Goal: Information Seeking & Learning: Find specific fact

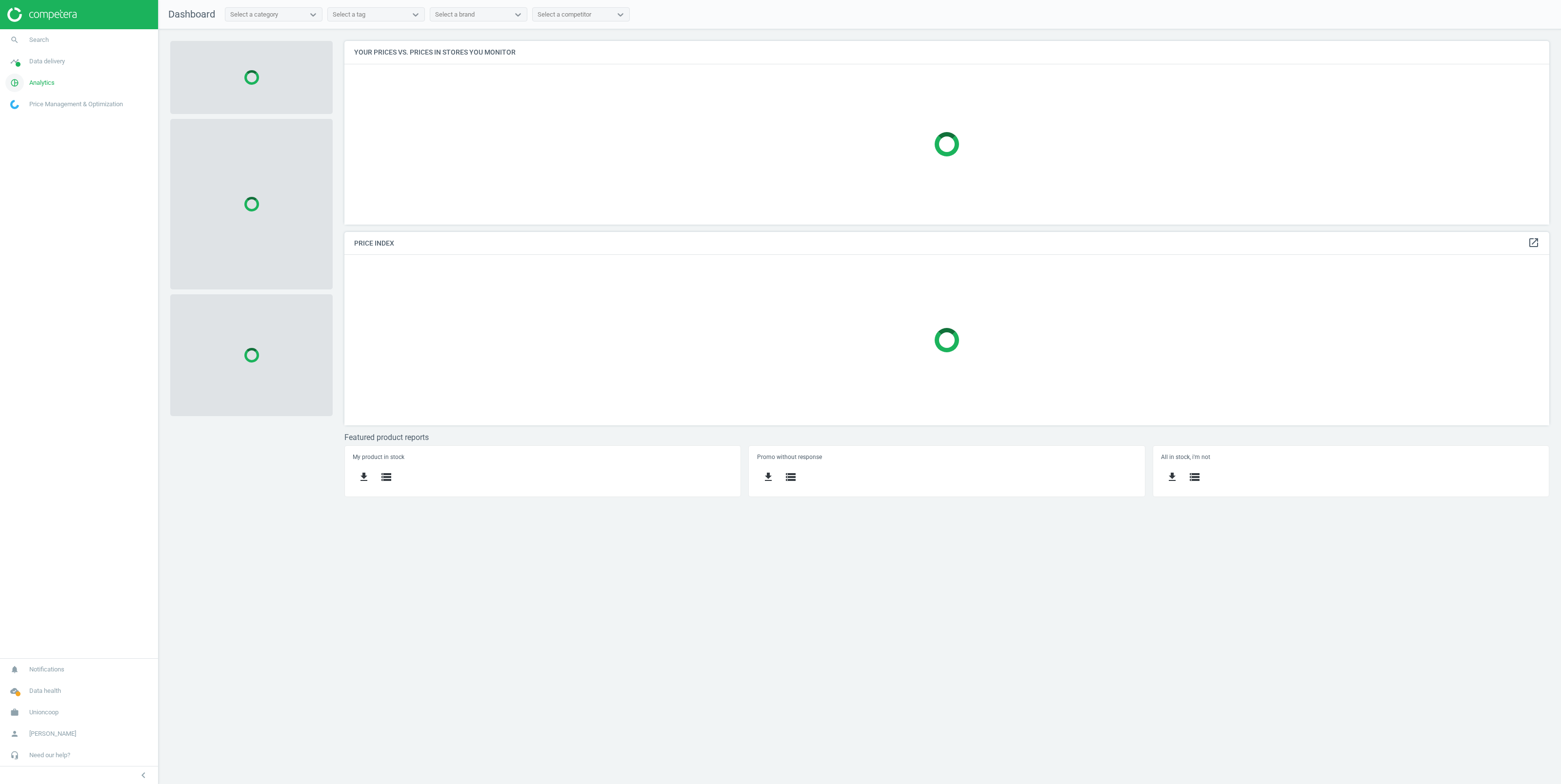
scroll to position [194, 1215]
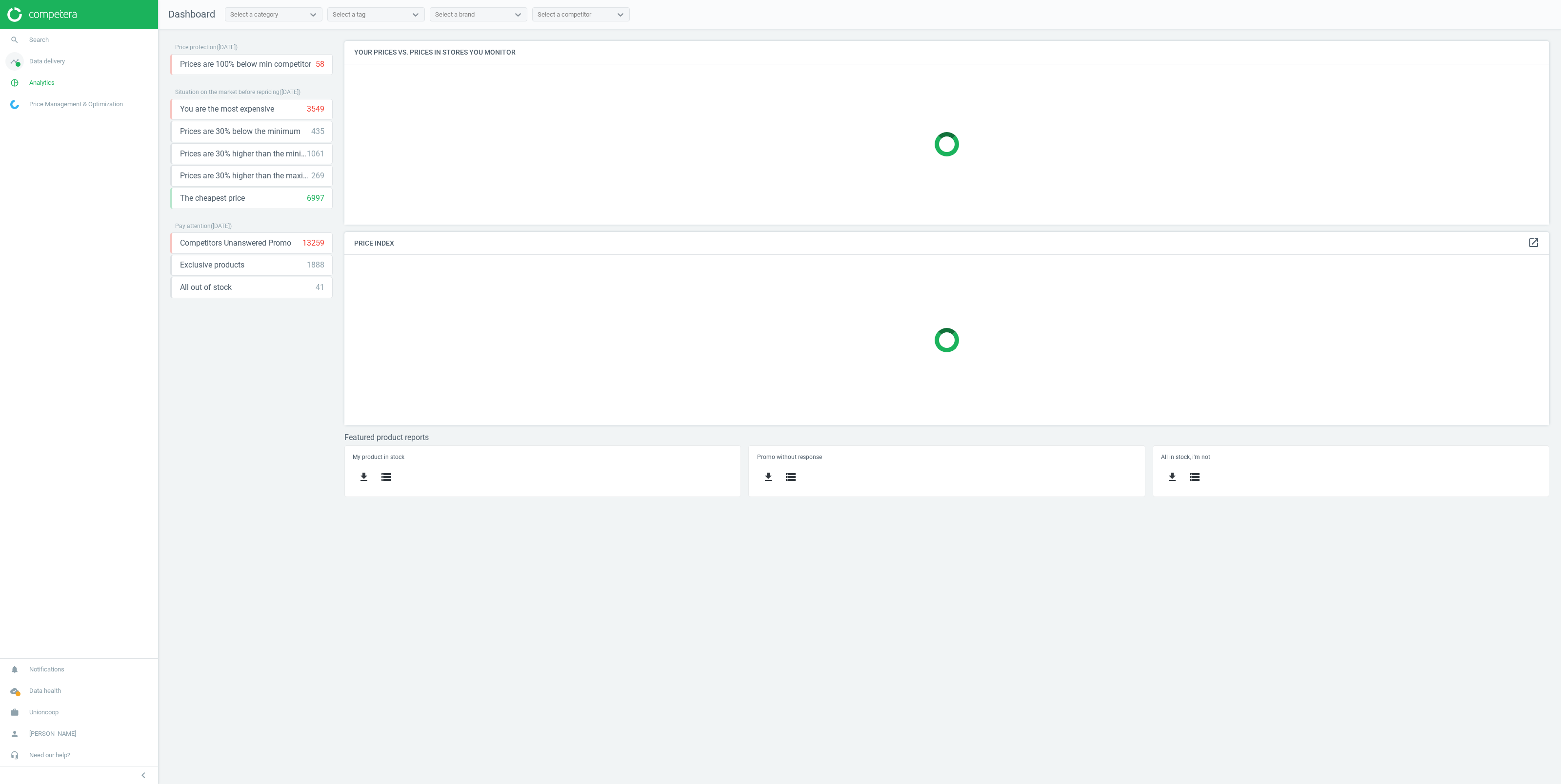
click at [41, 62] on span "Data delivery" at bounding box center [47, 62] width 36 height 9
click at [14, 139] on span "Stores" at bounding box center [19, 141] width 16 height 8
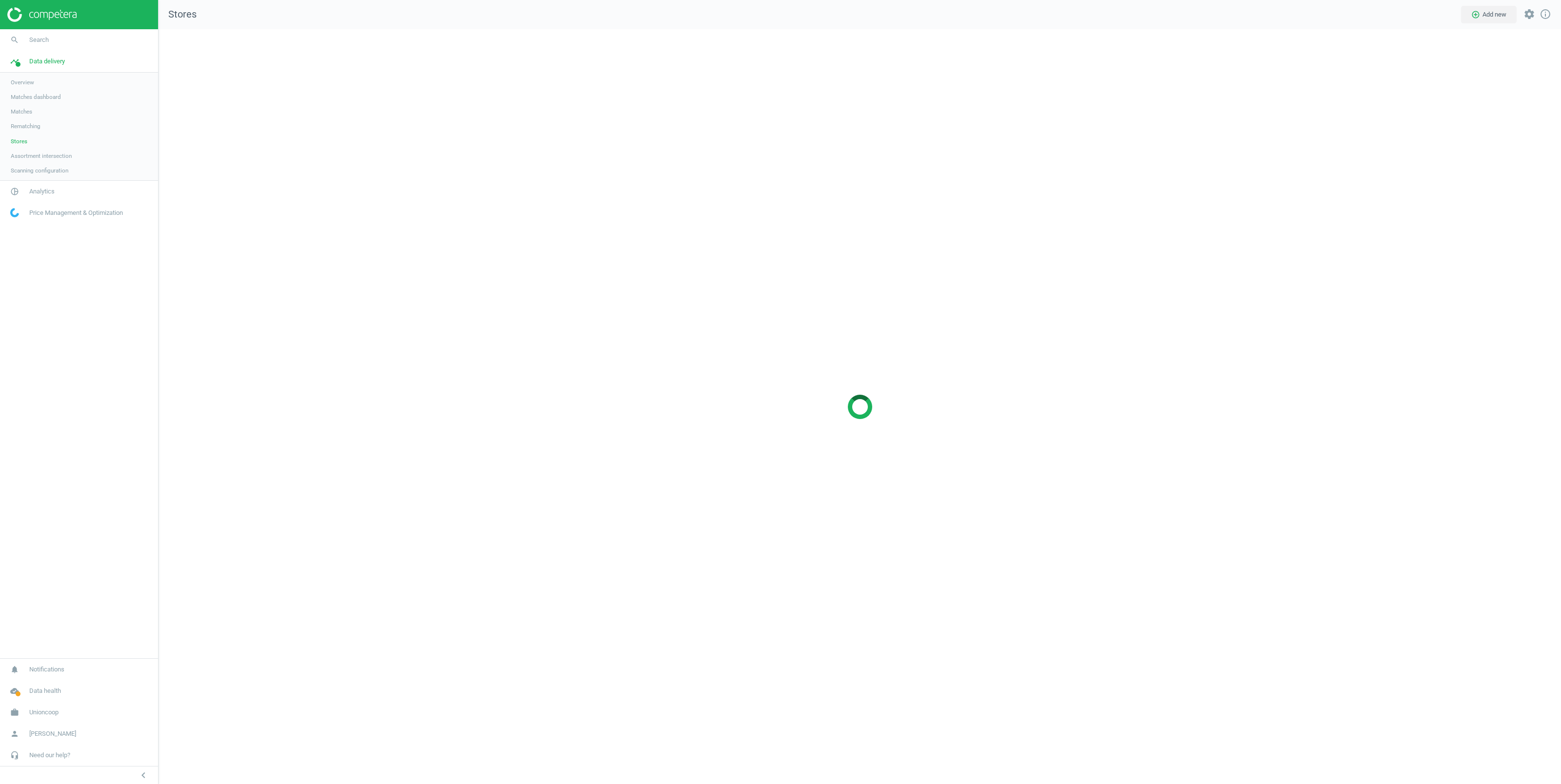
scroll to position [765, 1412]
click at [25, 109] on span "Matches" at bounding box center [21, 112] width 21 height 8
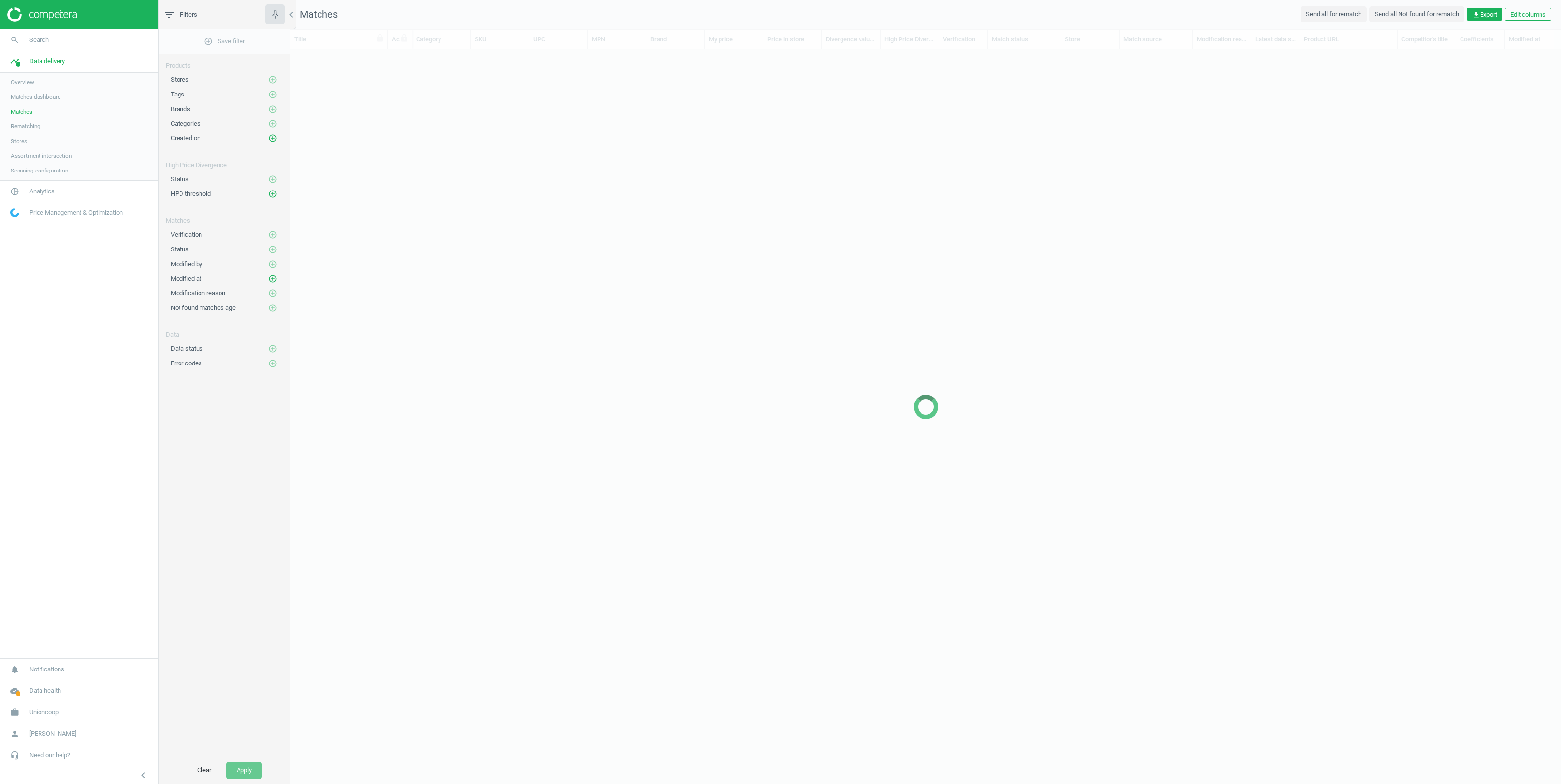
scroll to position [1, 1]
click at [24, 140] on span "Stores" at bounding box center [19, 141] width 16 height 8
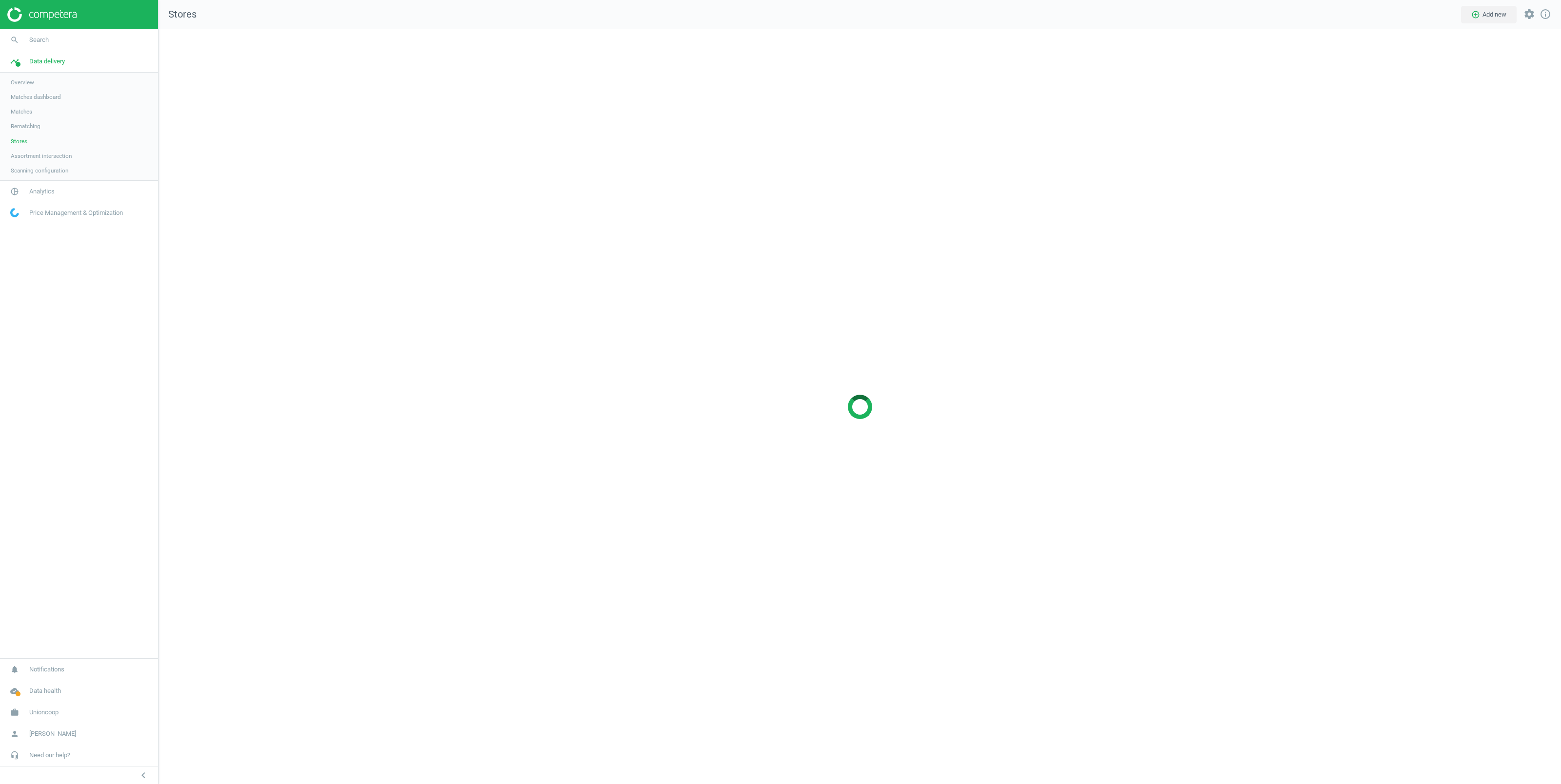
scroll to position [765, 1412]
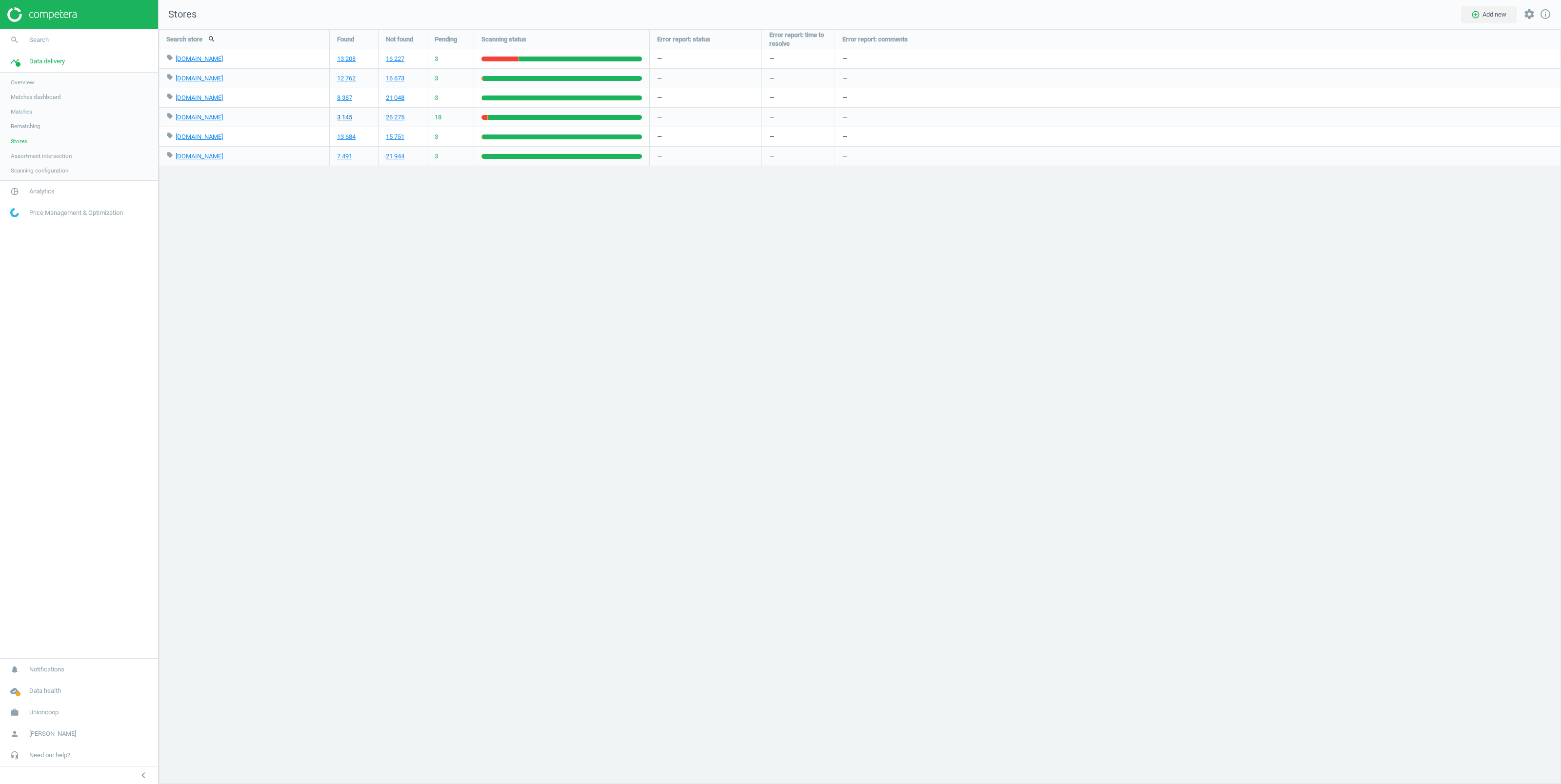
click at [344, 117] on link "3 145" at bounding box center [344, 117] width 15 height 9
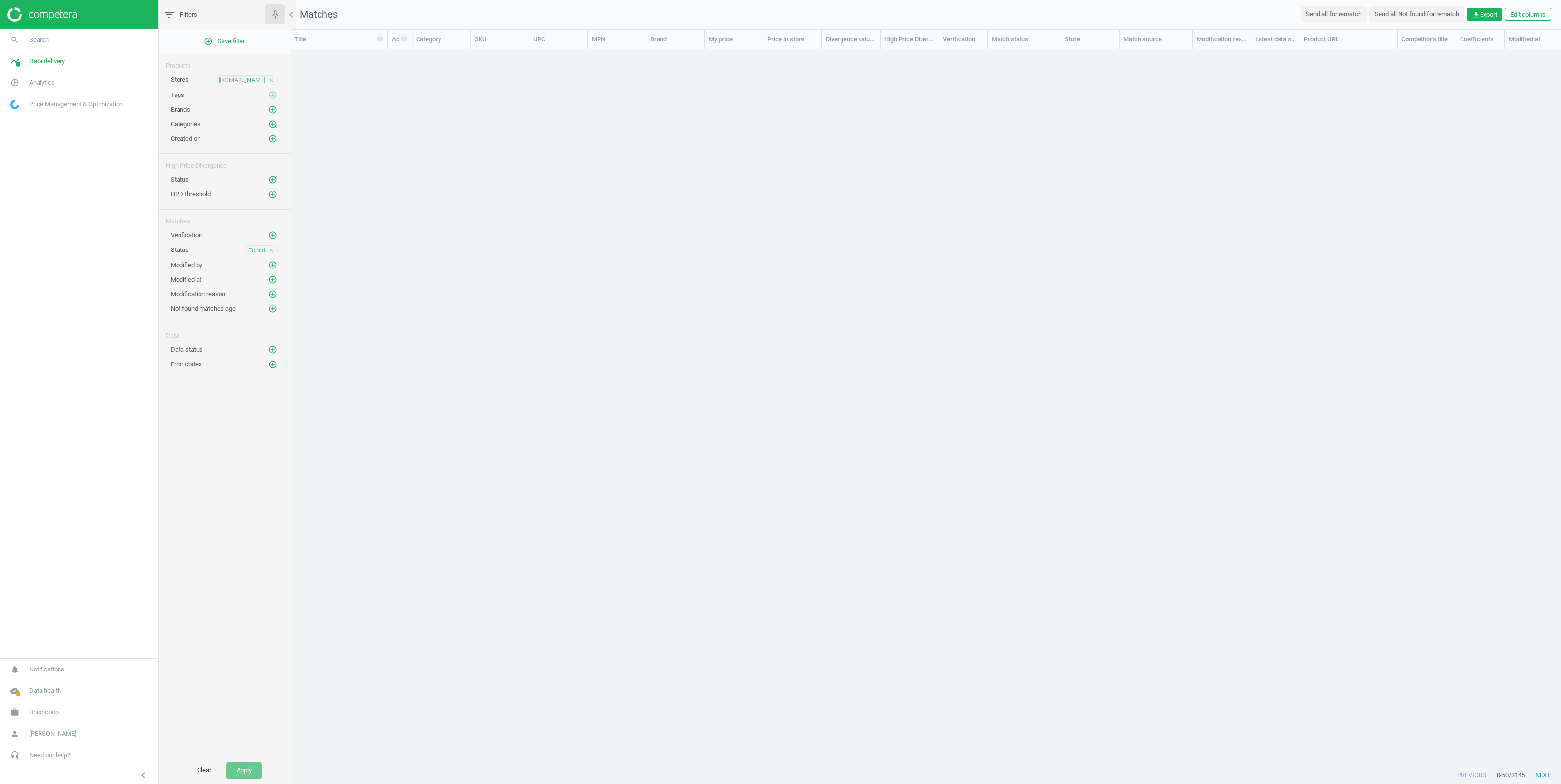
scroll to position [11, 11]
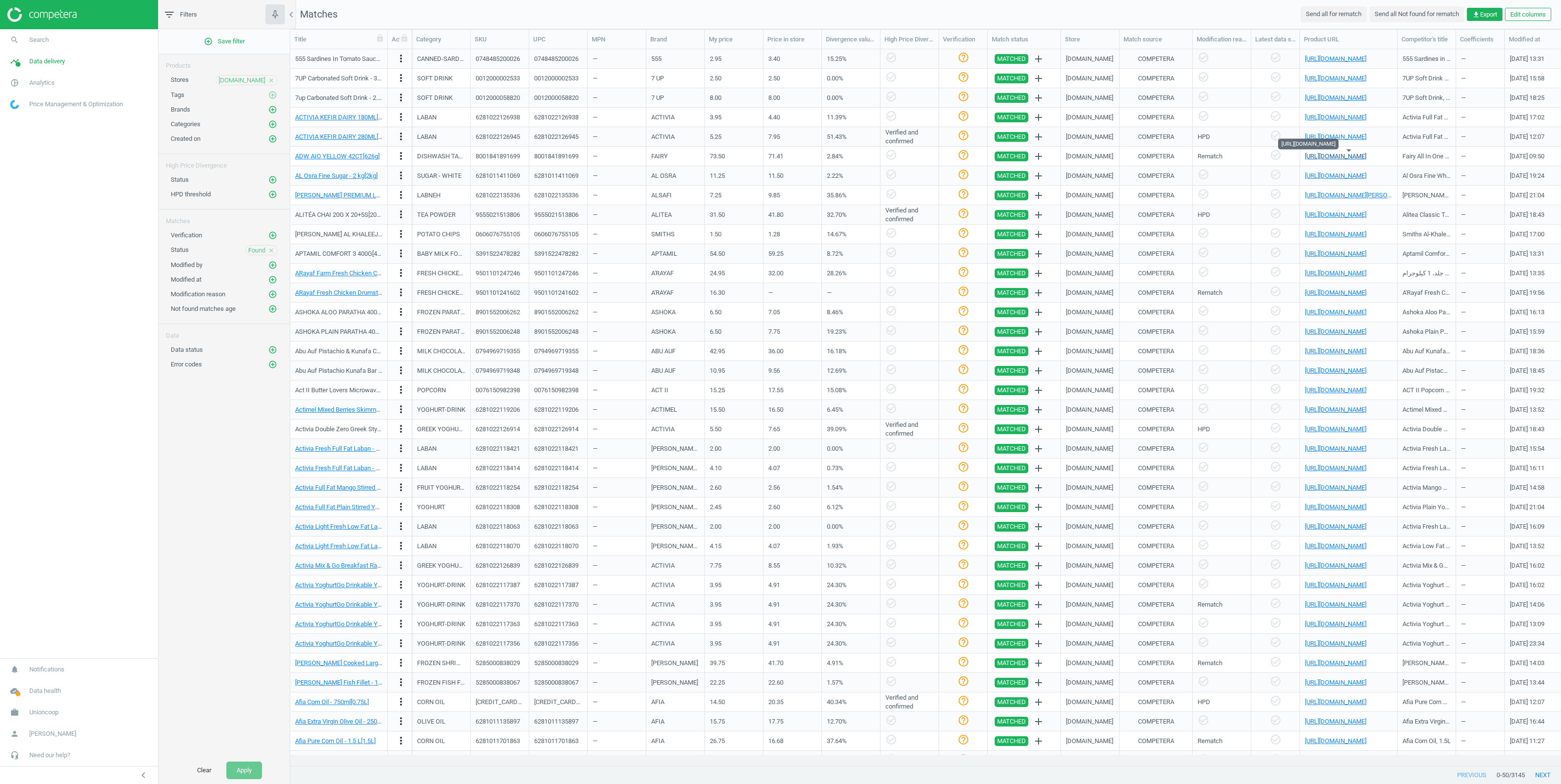
click at [1339, 156] on link "https://www.talabat.com/uae/grocery/44696/talabat-mart-al-barsha-1/product/fair…" at bounding box center [1336, 156] width 62 height 7
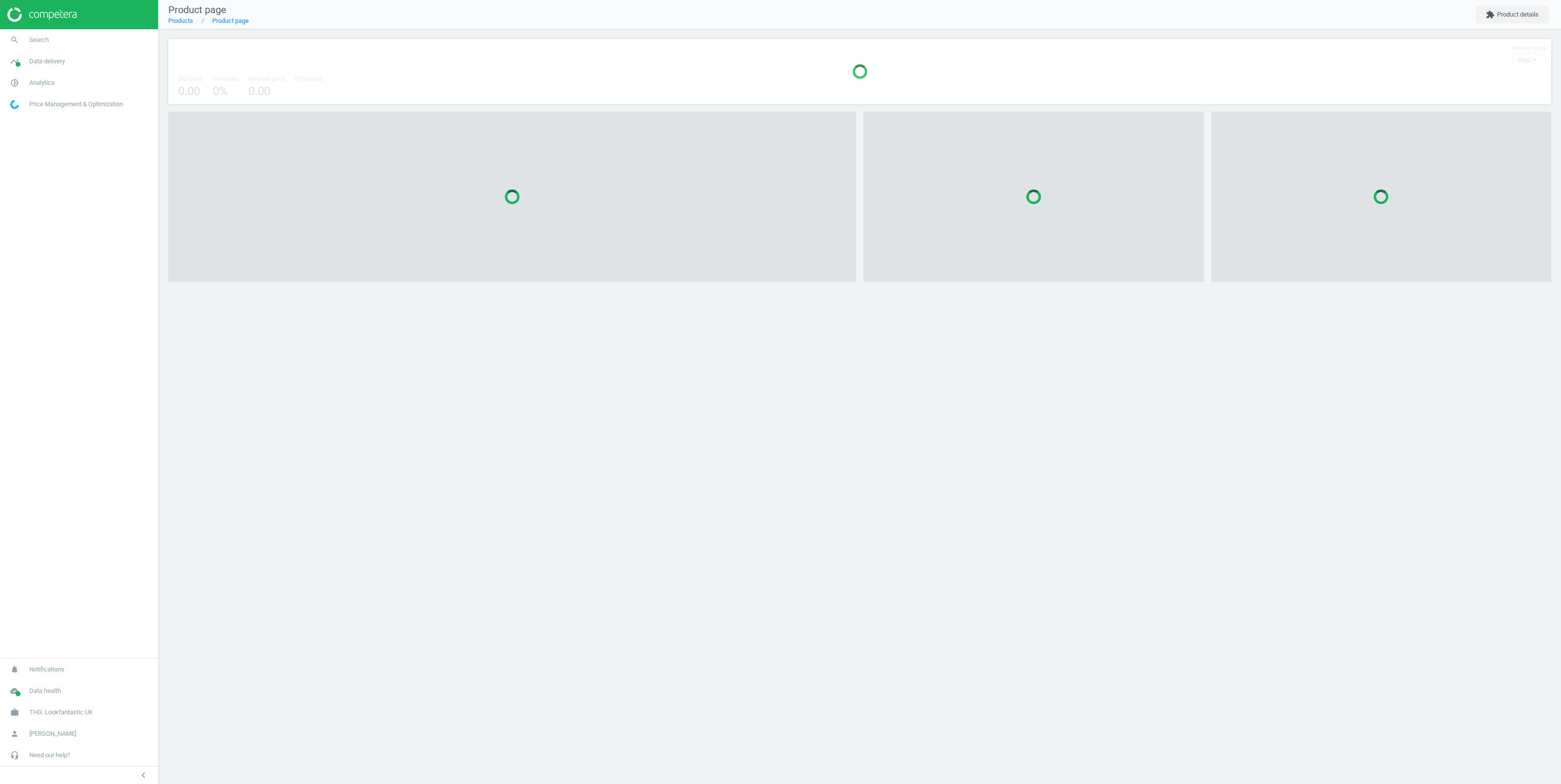
click at [56, 64] on span "Data delivery" at bounding box center [47, 62] width 36 height 9
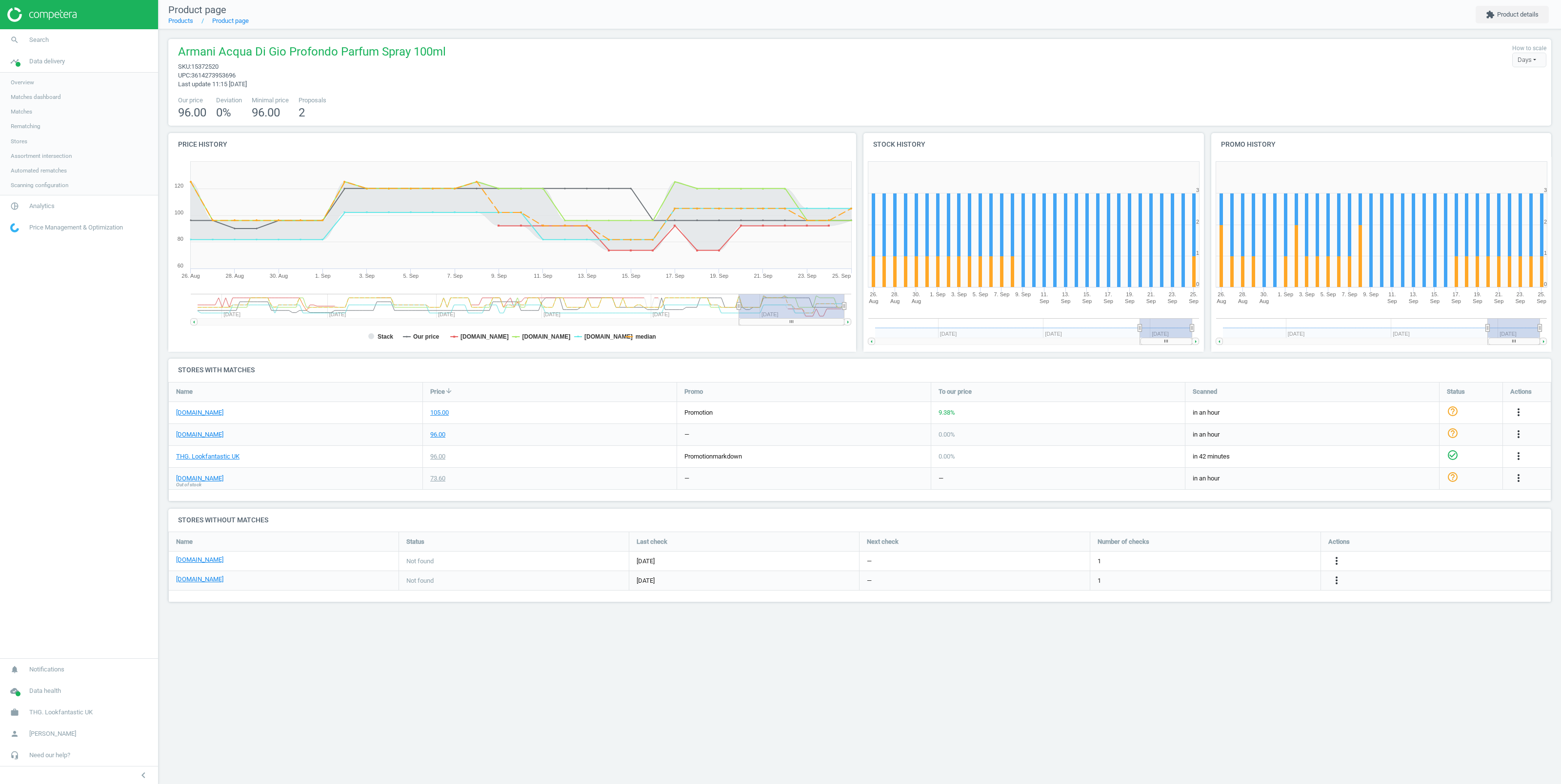
click at [19, 112] on span "Matches" at bounding box center [21, 112] width 21 height 8
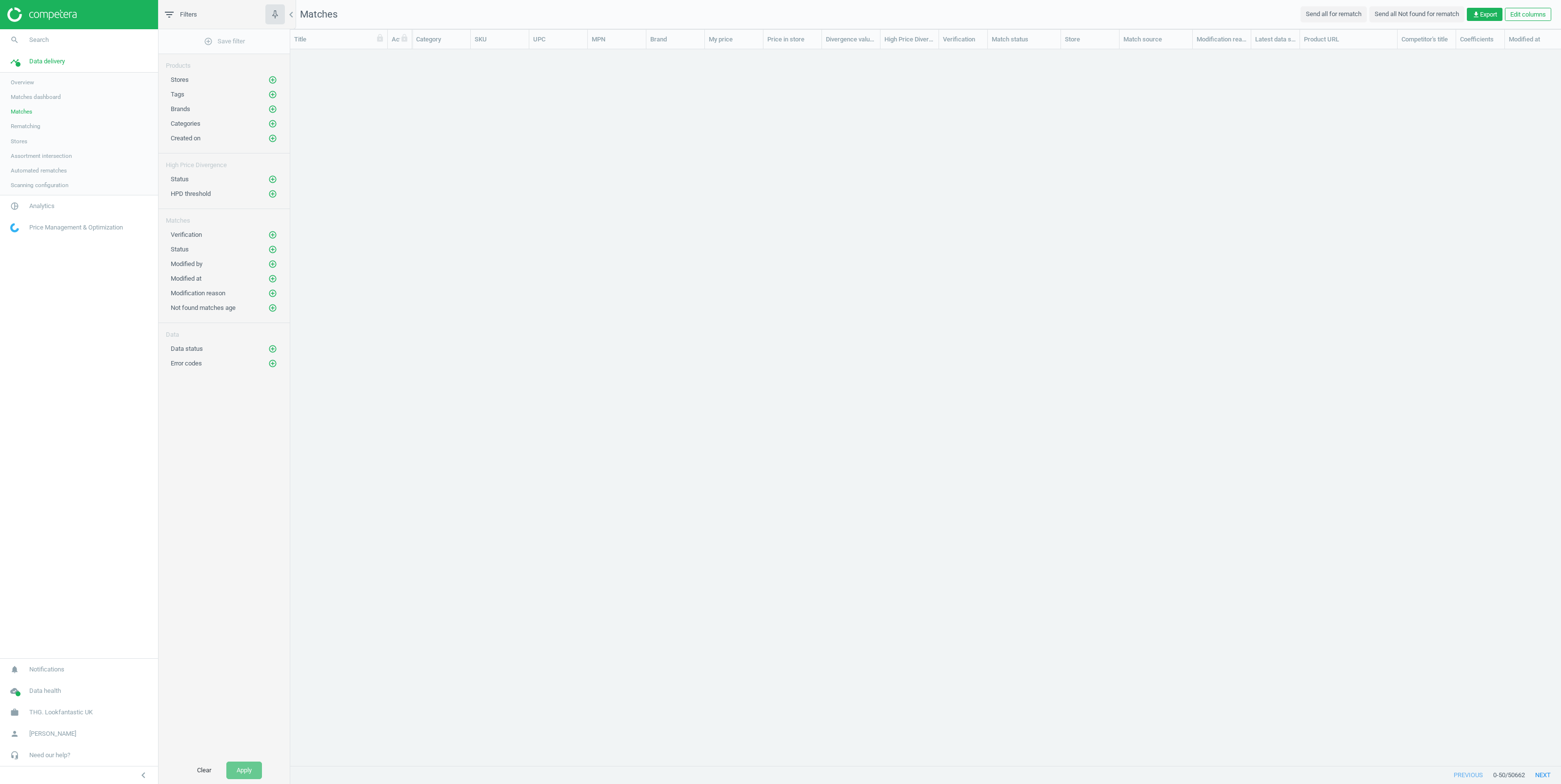
scroll to position [695, 1260]
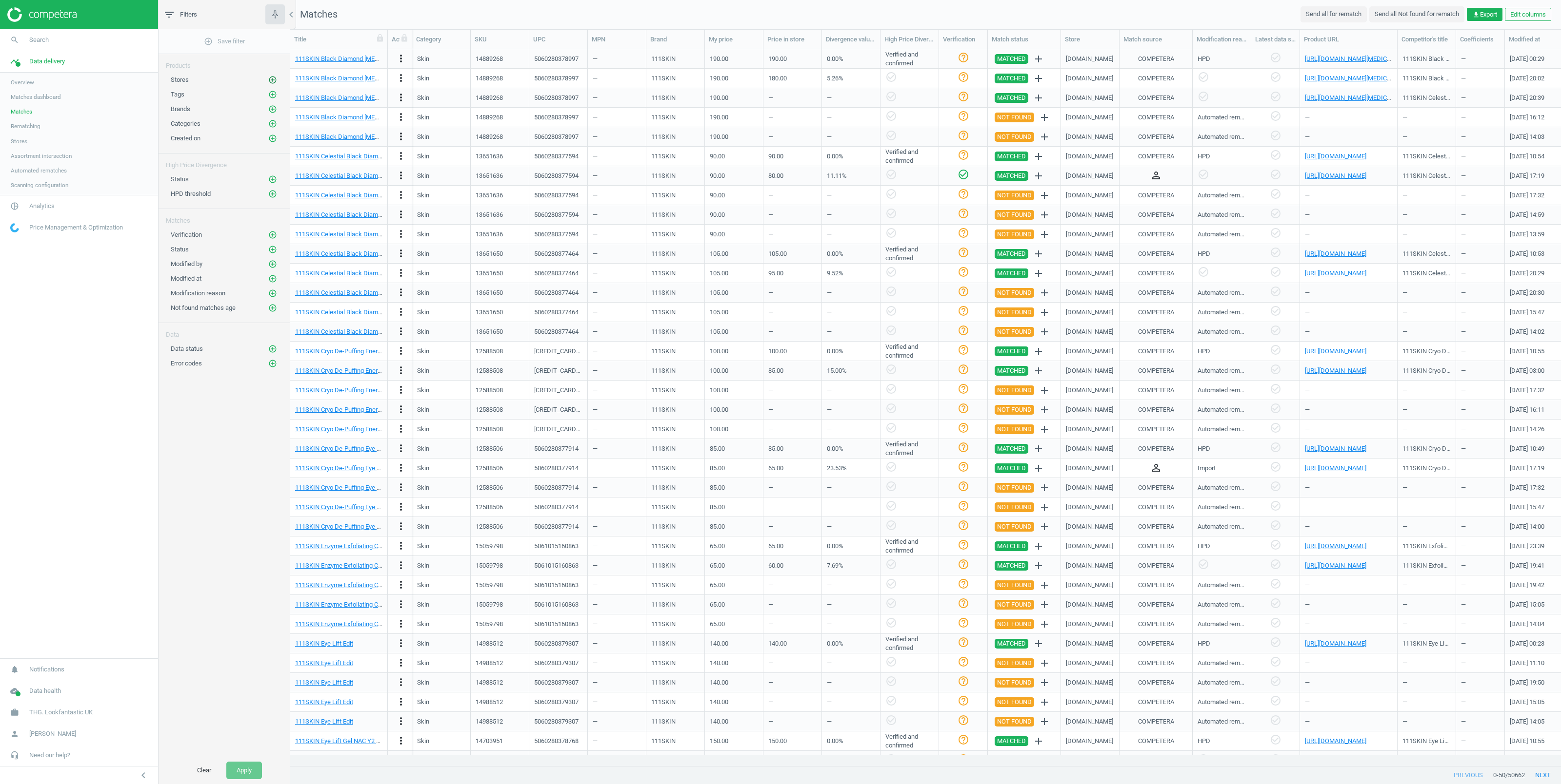
click at [273, 79] on icon "add_circle_outline" at bounding box center [273, 80] width 9 height 9
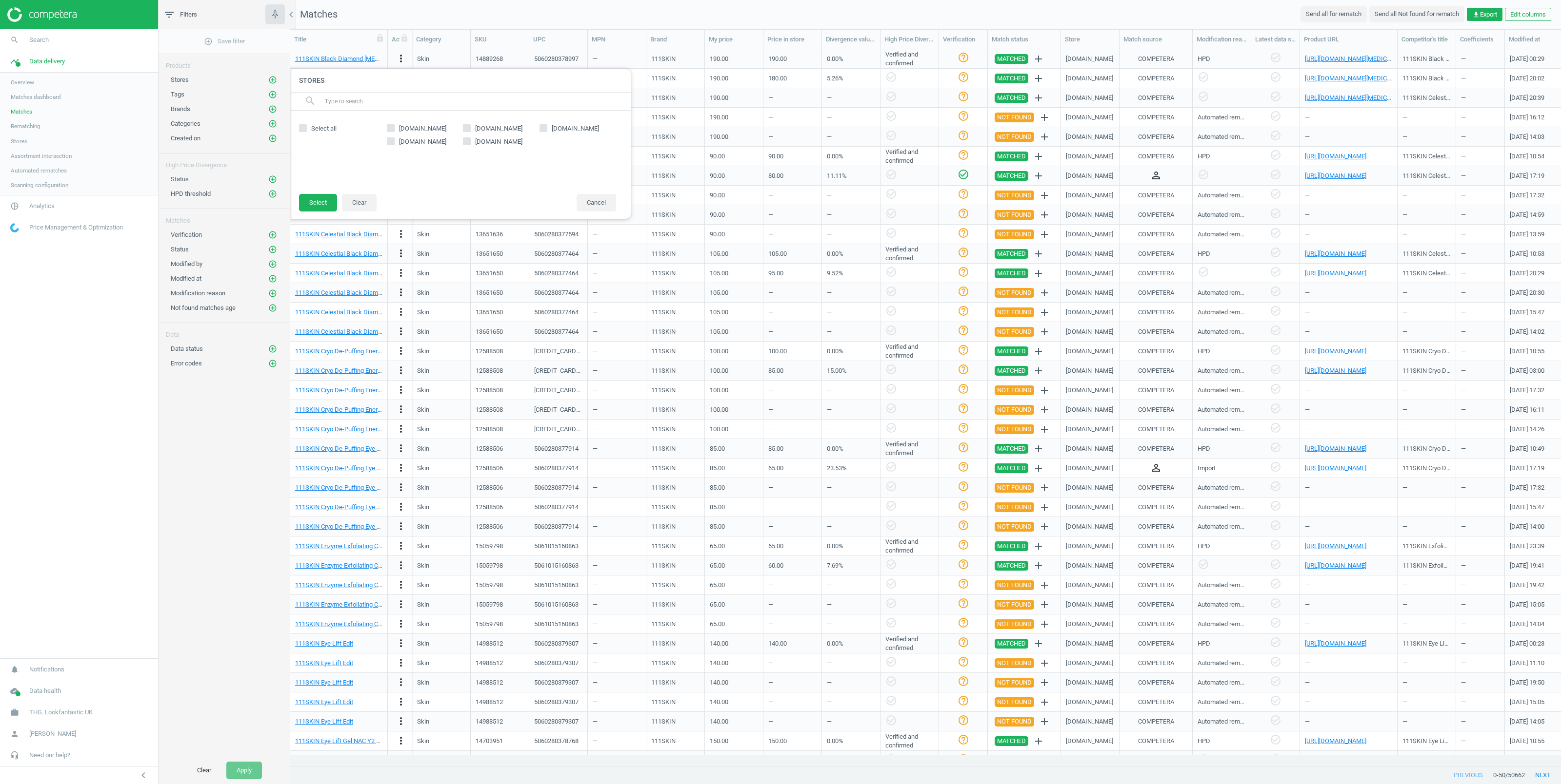
click at [467, 126] on input "sephora.co.uk" at bounding box center [467, 127] width 6 height 6
checkbox input "true"
click at [304, 201] on button "Select" at bounding box center [318, 202] width 38 height 18
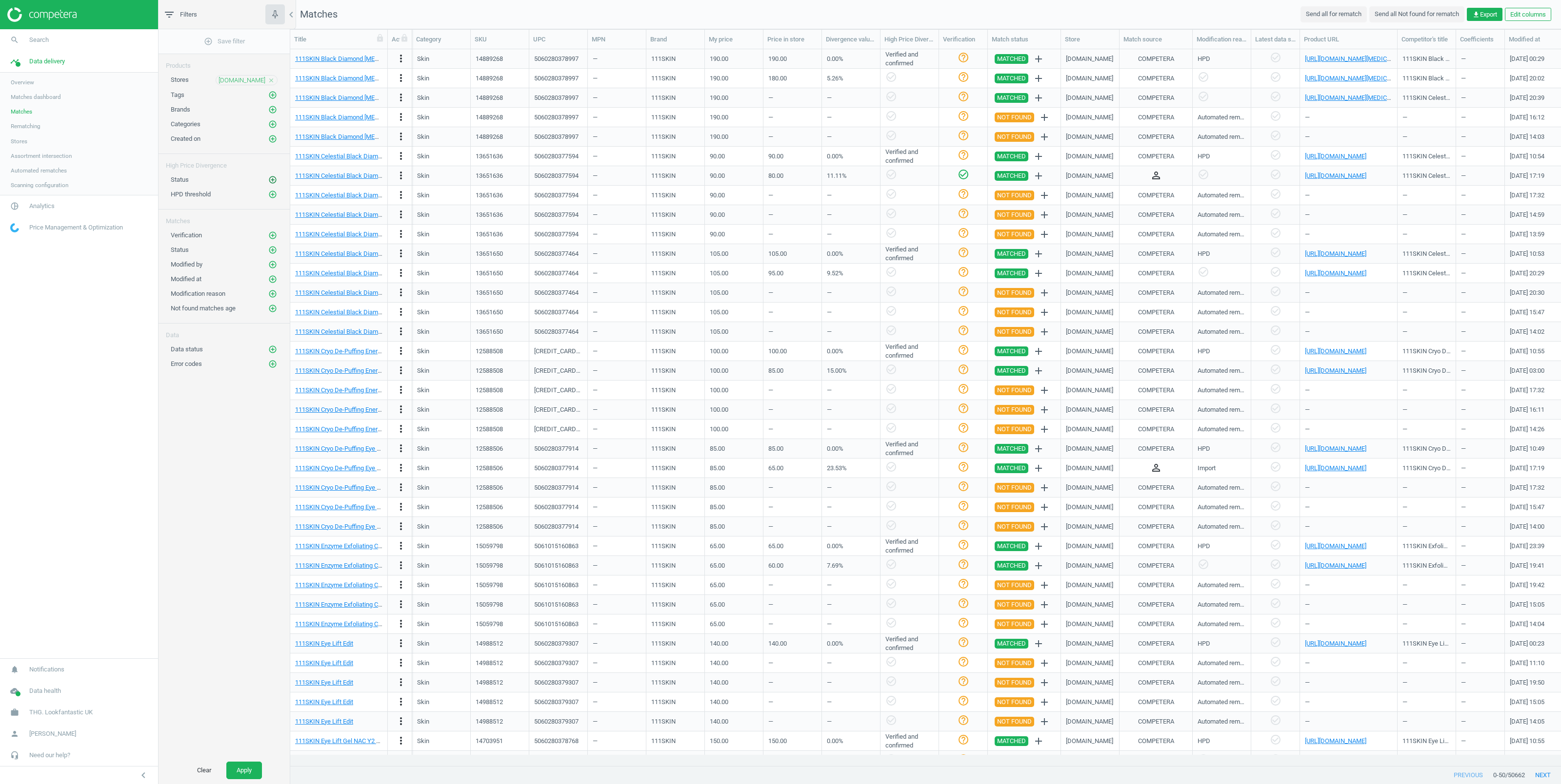
click at [273, 180] on icon "add_circle_outline" at bounding box center [273, 180] width 9 height 9
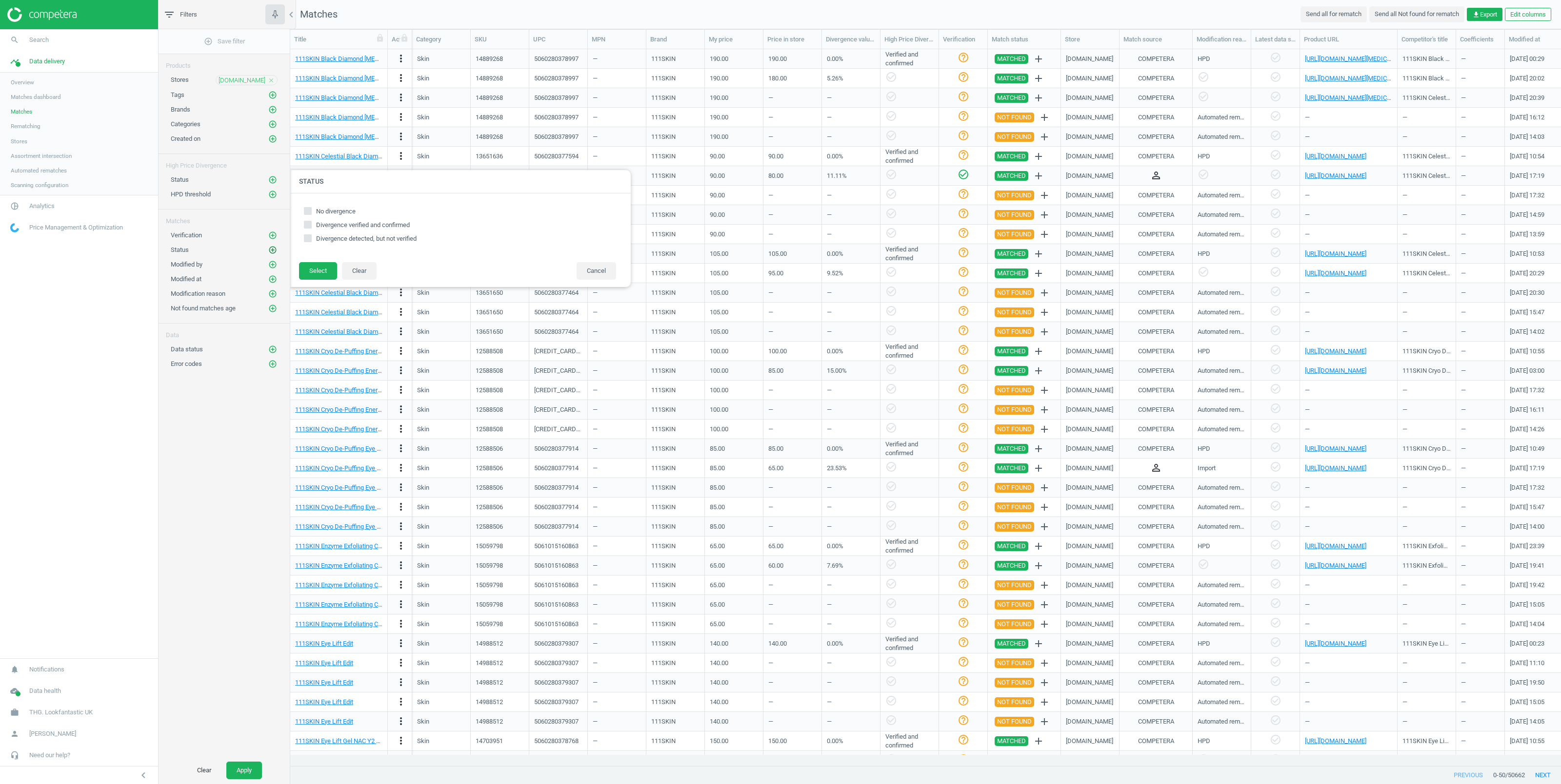
click at [271, 253] on icon "add_circle_outline" at bounding box center [273, 250] width 9 height 9
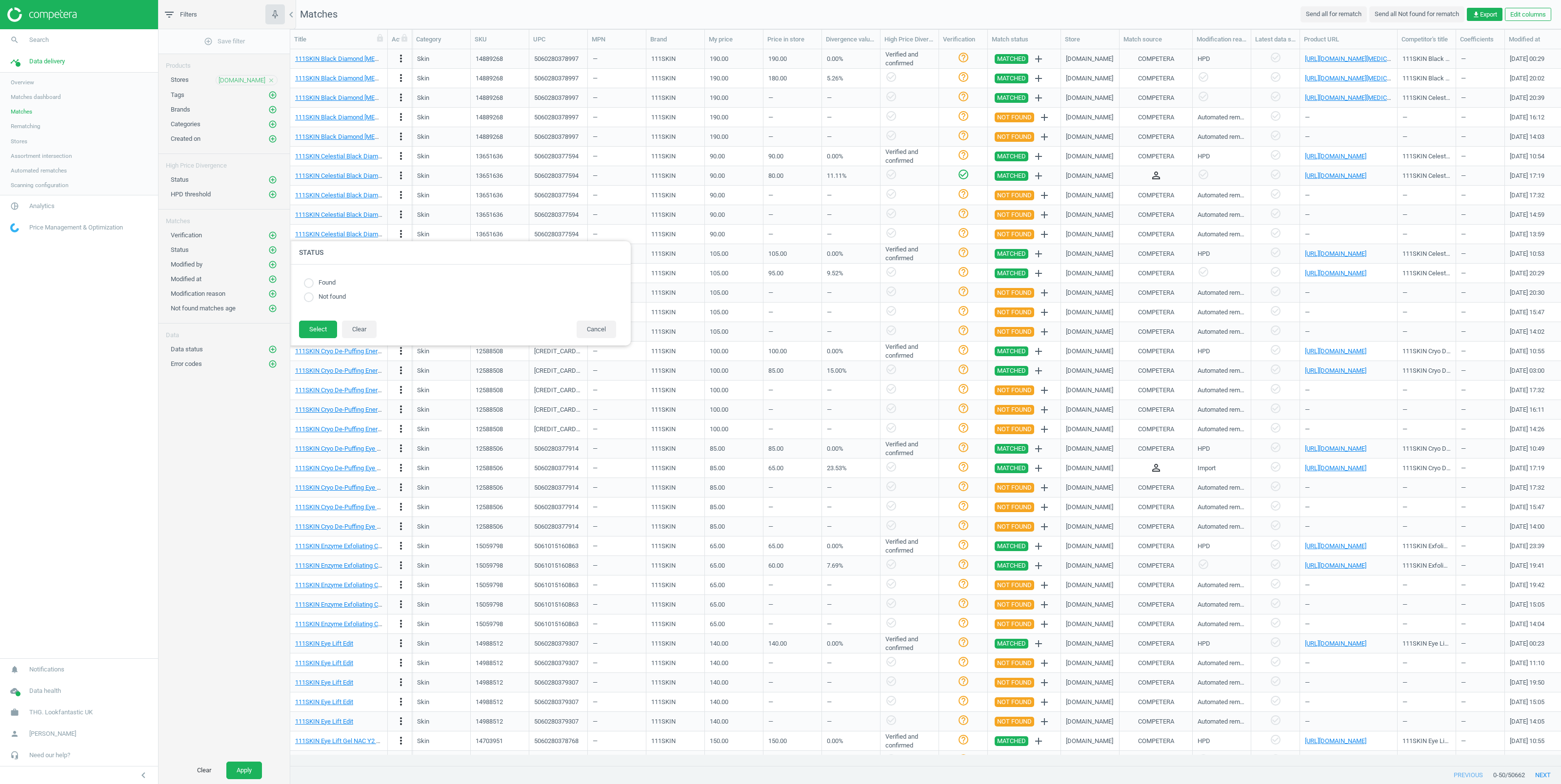
click at [310, 297] on input "radio" at bounding box center [309, 298] width 10 height 10
radio input "true"
click at [308, 283] on input "radio" at bounding box center [309, 283] width 10 height 10
radio input "true"
click at [316, 329] on button "Select" at bounding box center [318, 329] width 38 height 18
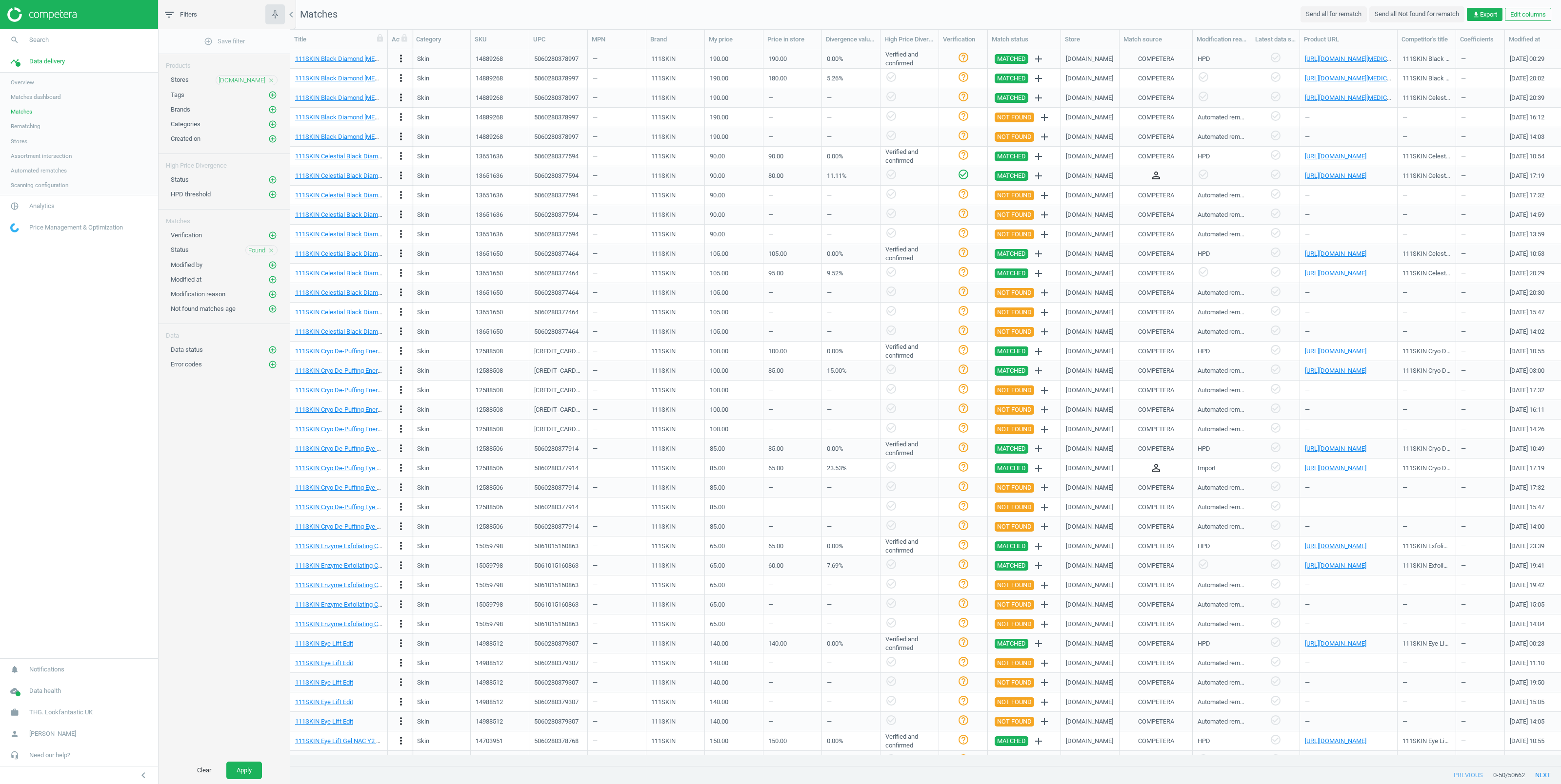
click at [245, 768] on button "Apply" at bounding box center [244, 770] width 36 height 18
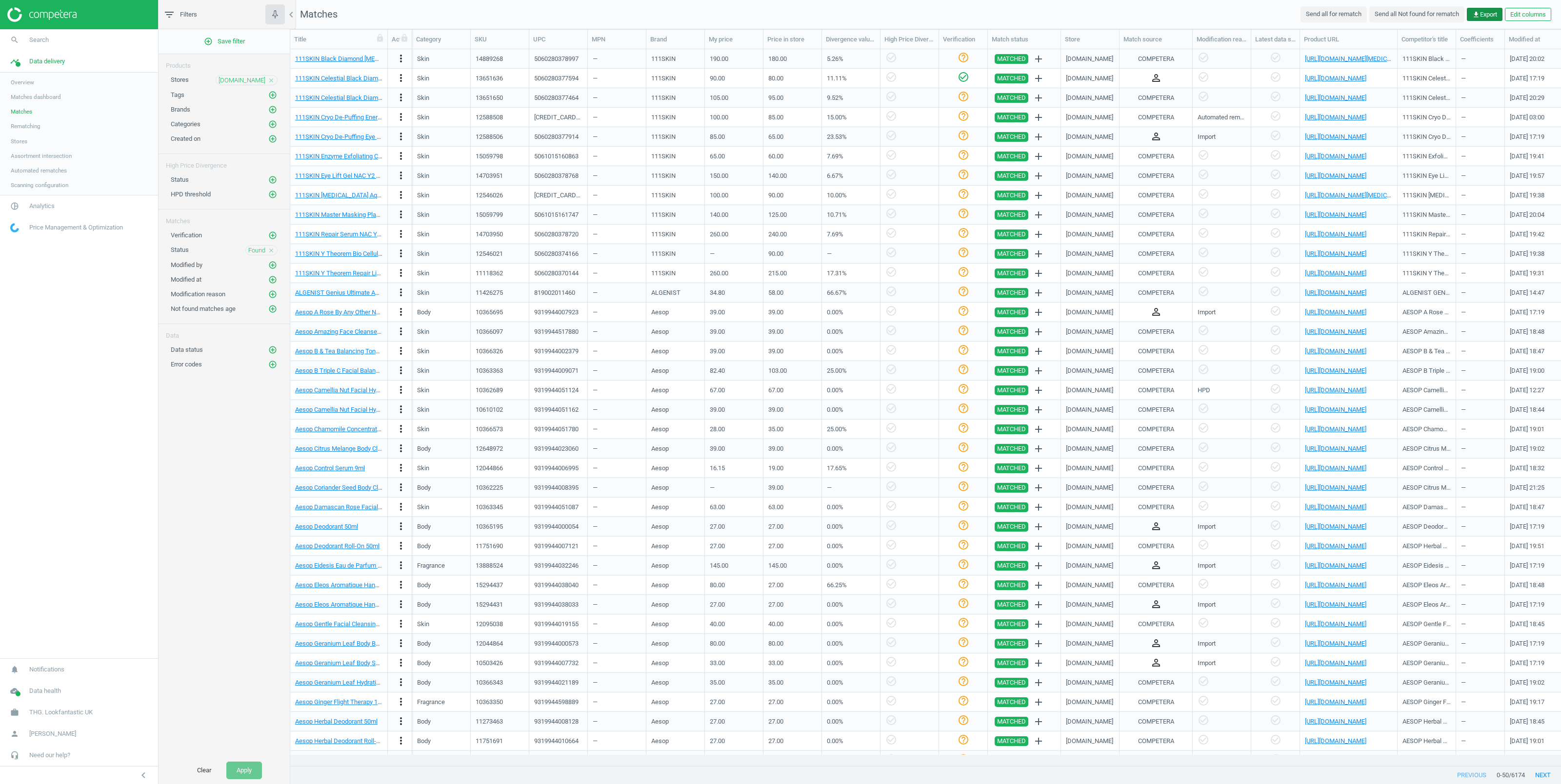
click at [1474, 16] on icon "get_app" at bounding box center [1476, 14] width 8 height 8
click at [1365, 52] on button "insert_drive_file Report (Excel)" at bounding box center [1416, 53] width 170 height 19
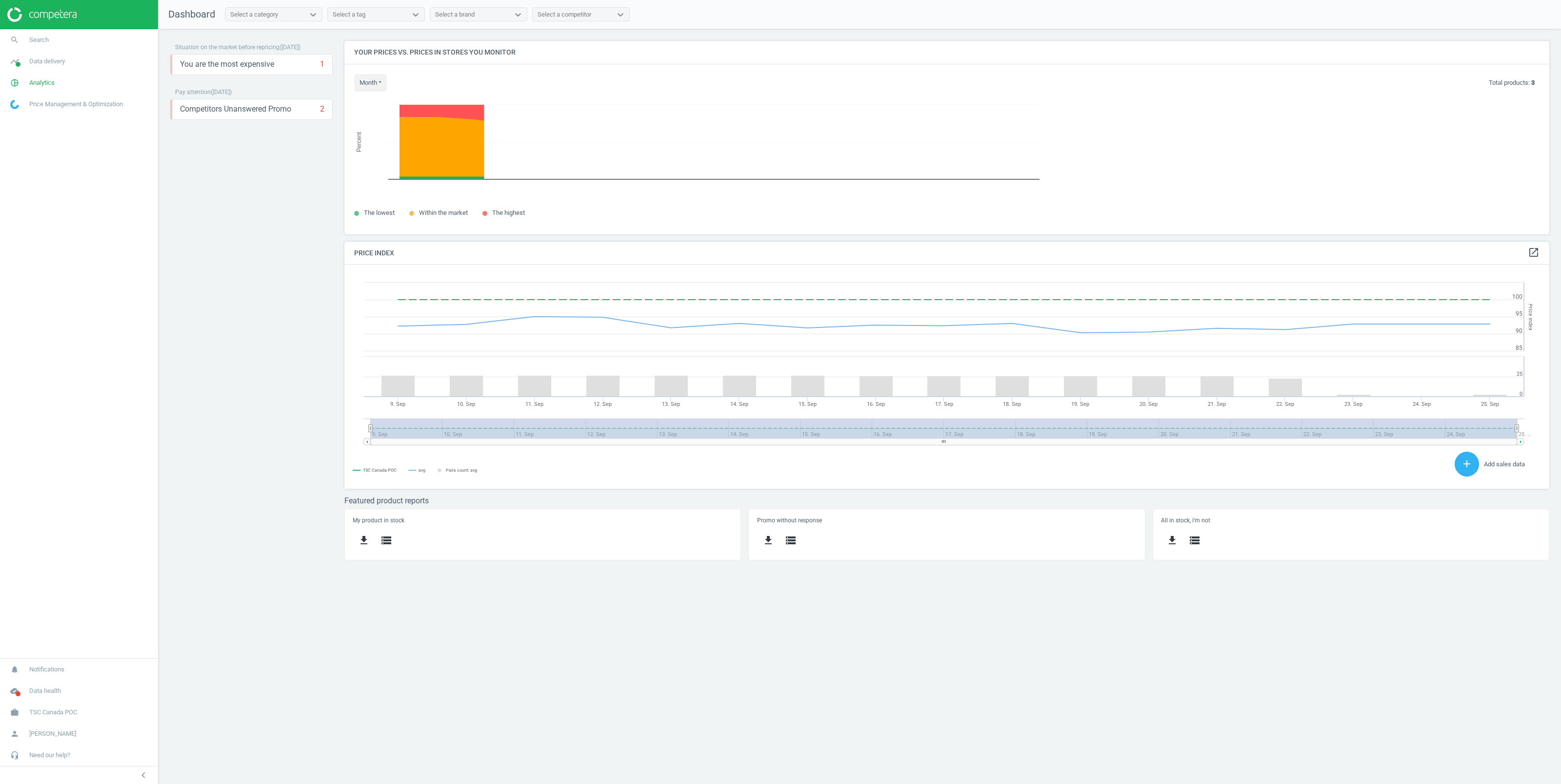
scroll to position [235, 1215]
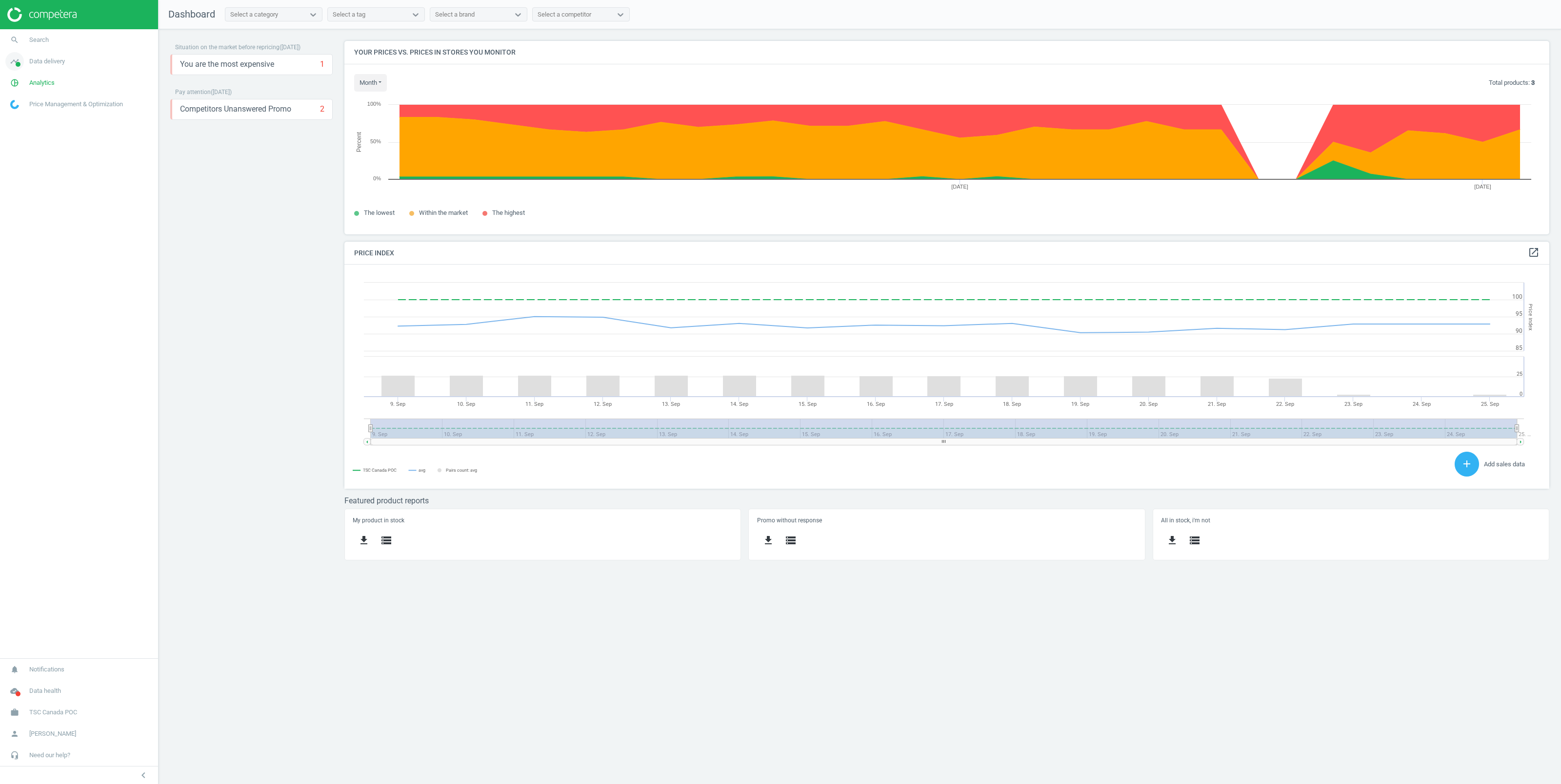
click at [48, 61] on span "Data delivery" at bounding box center [47, 62] width 36 height 9
click at [39, 188] on span "Analytics" at bounding box center [42, 192] width 25 height 9
click at [29, 121] on span "Products" at bounding box center [22, 118] width 23 height 8
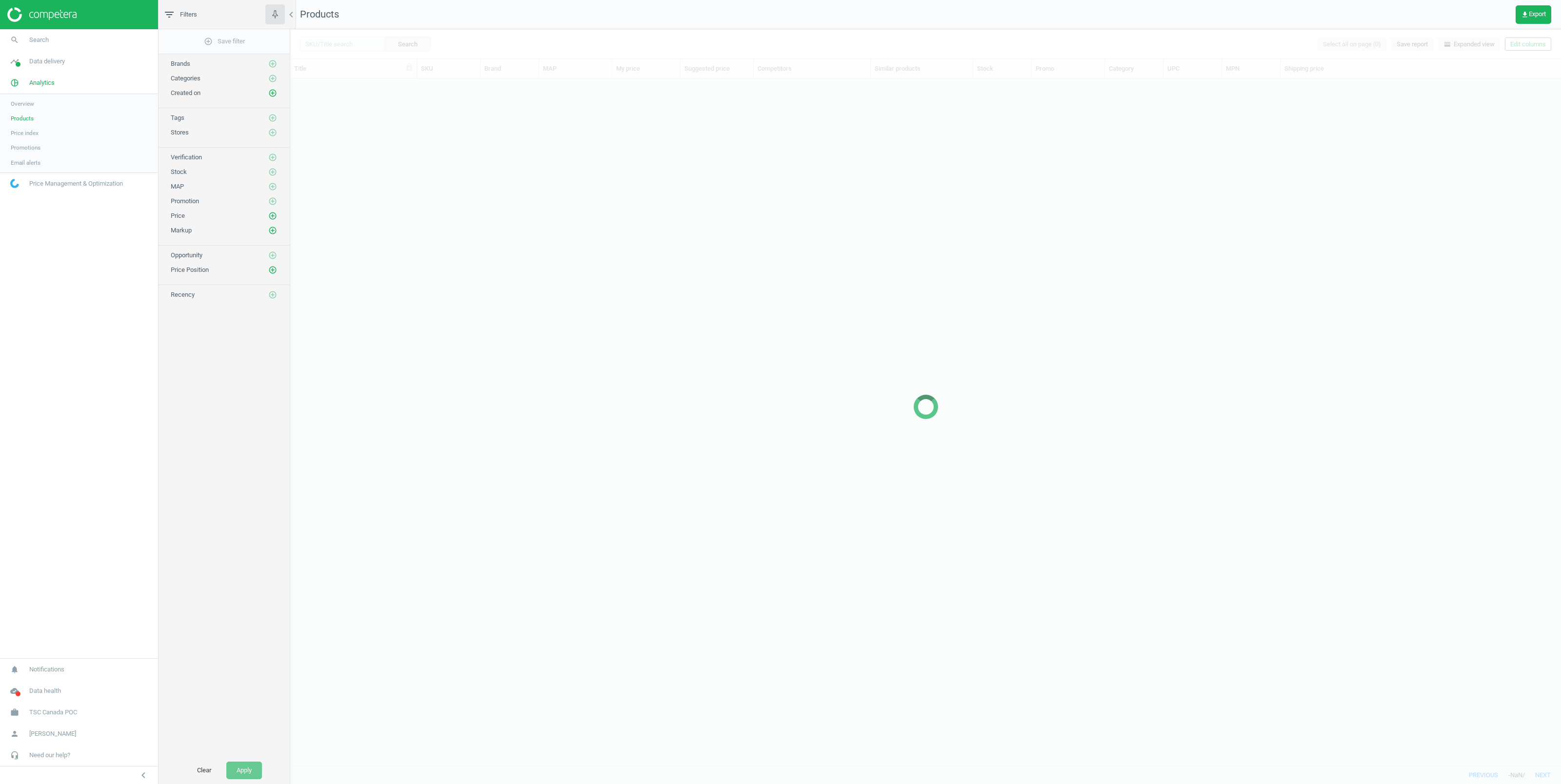
scroll to position [676, 1260]
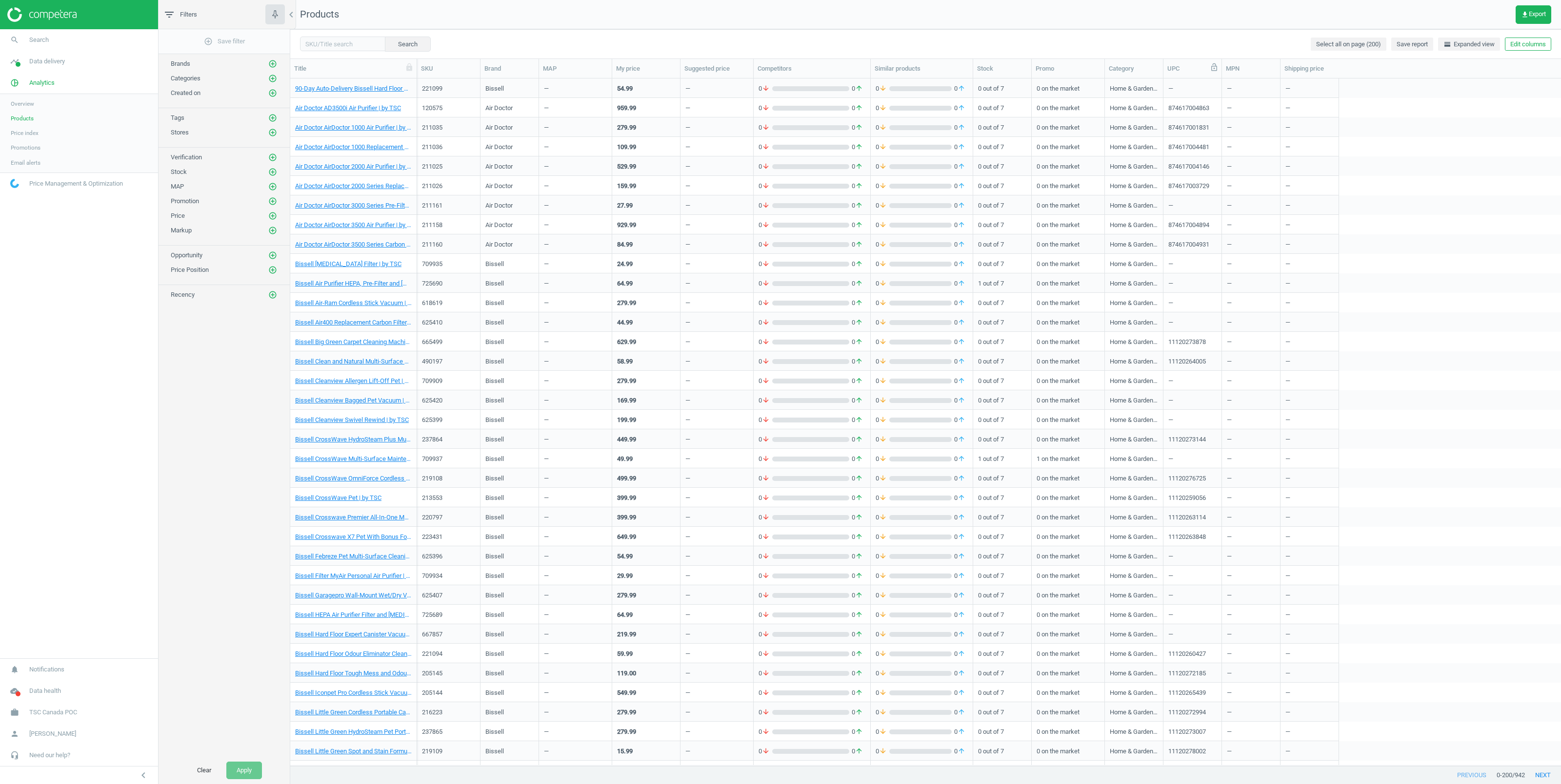
click at [1212, 69] on icon at bounding box center [1214, 67] width 9 height 9
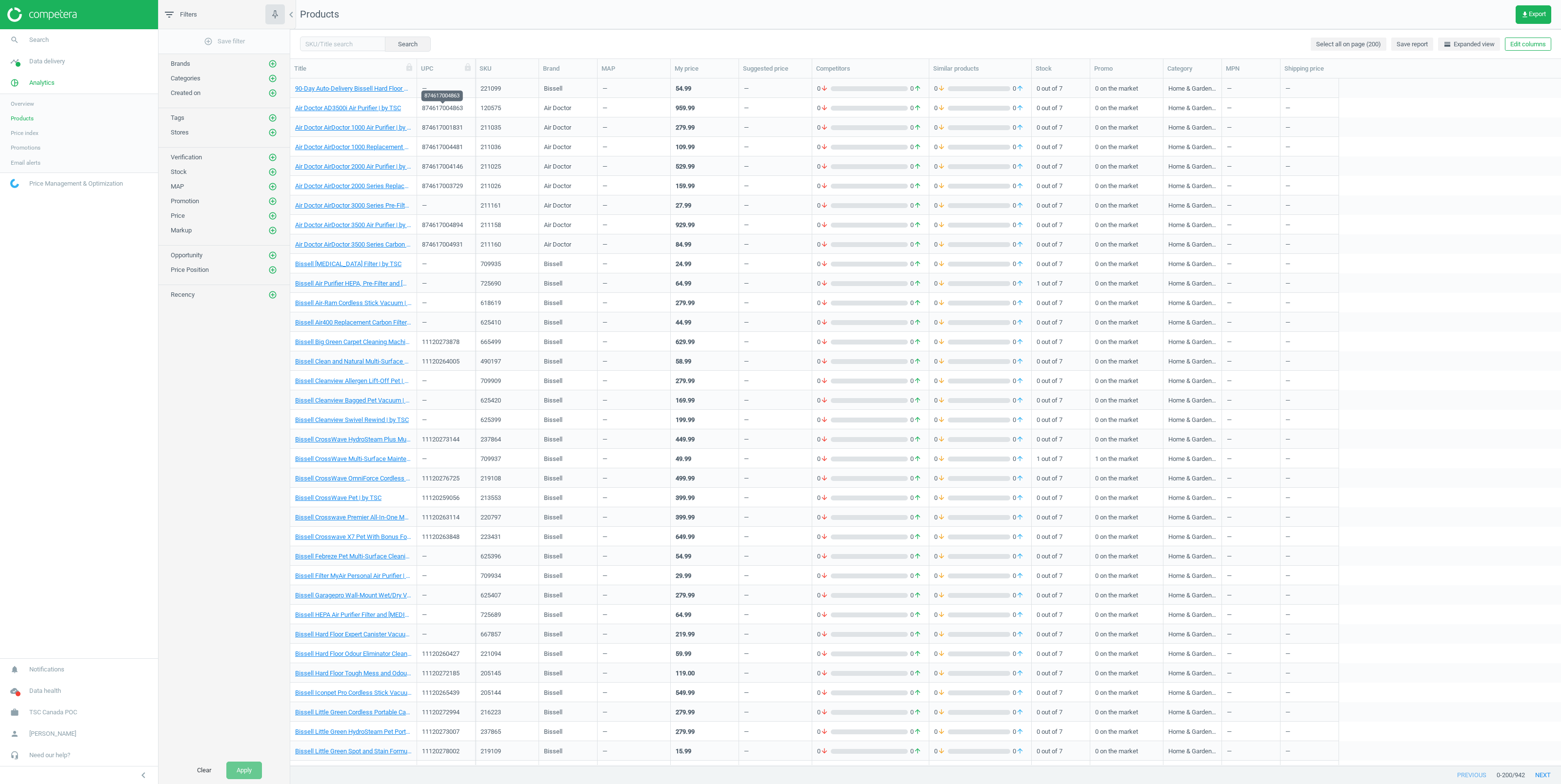
click at [440, 109] on div "874617004863" at bounding box center [442, 109] width 41 height 12
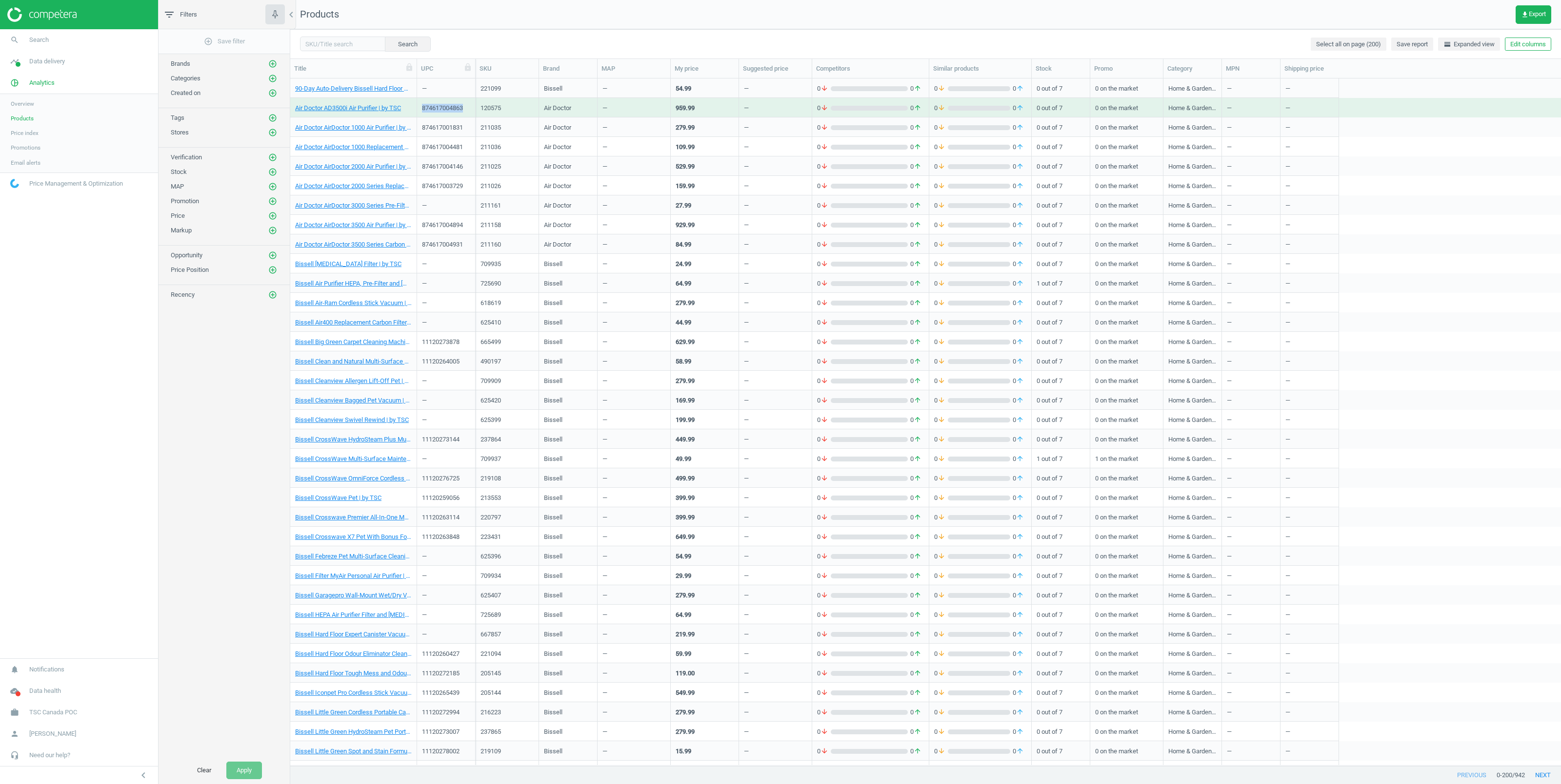
click at [439, 109] on div "874617004863" at bounding box center [442, 109] width 41 height 12
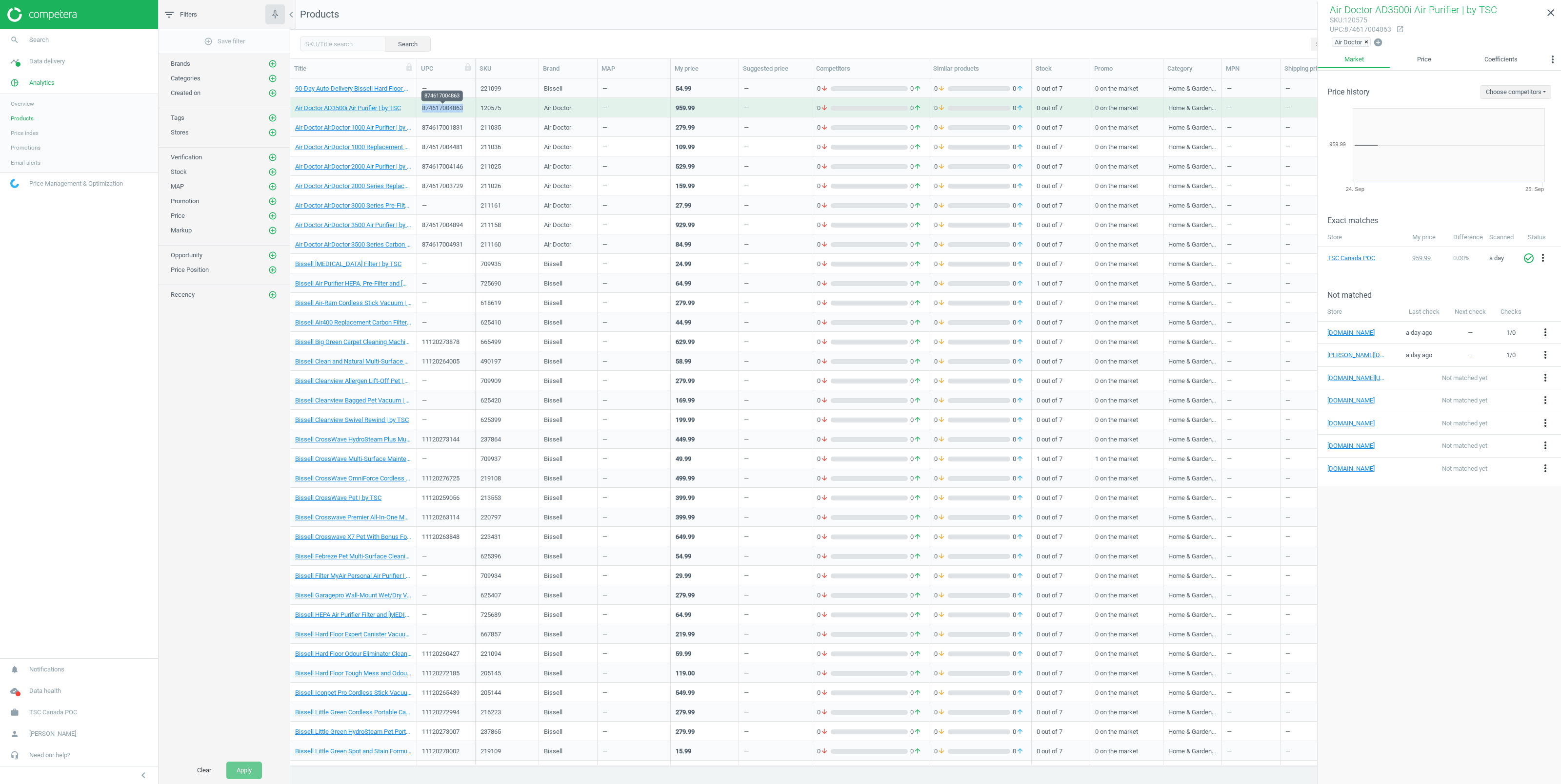
copy div "874617004863"
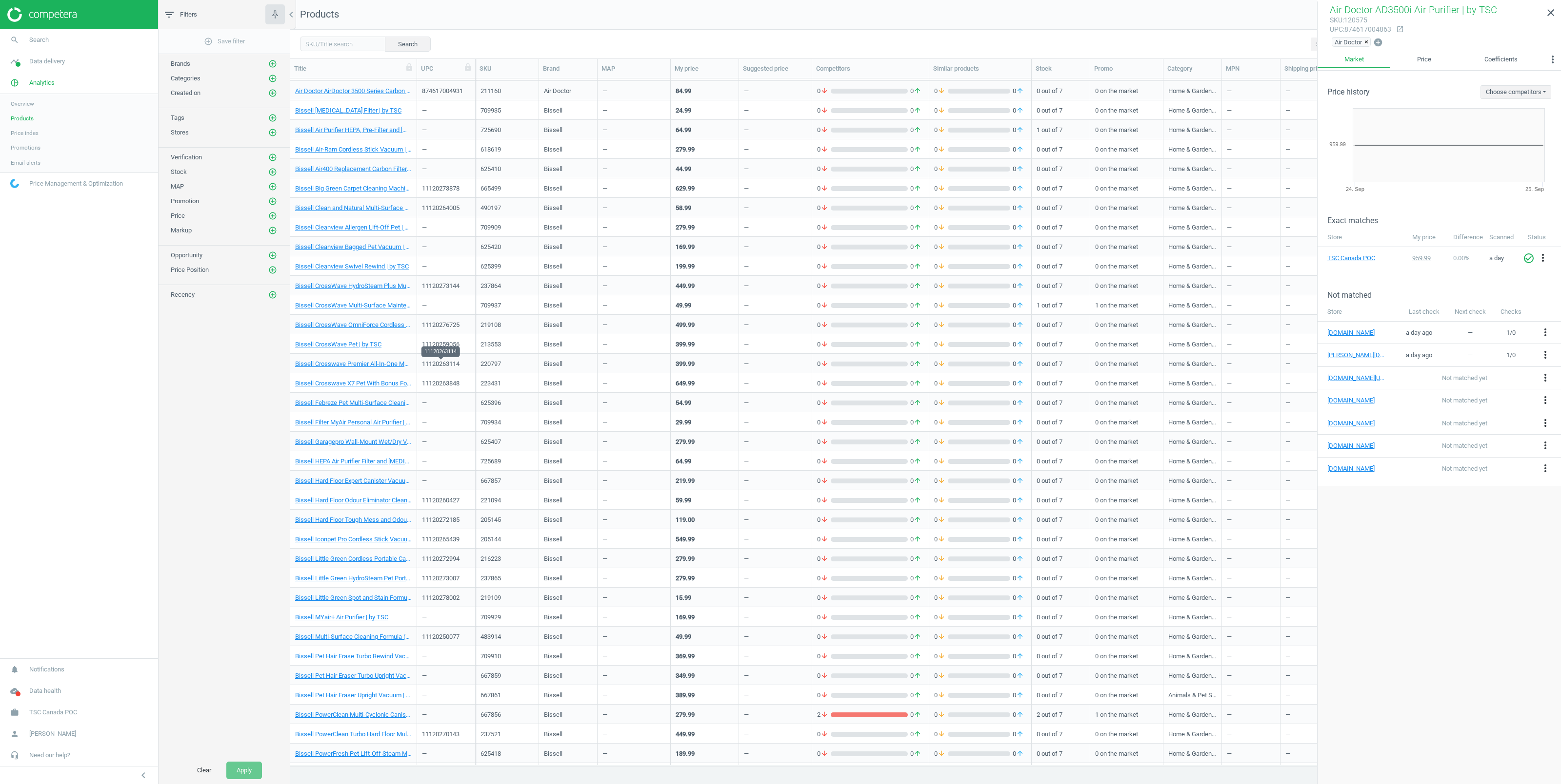
click at [437, 366] on div "11120263114" at bounding box center [440, 366] width 37 height 12
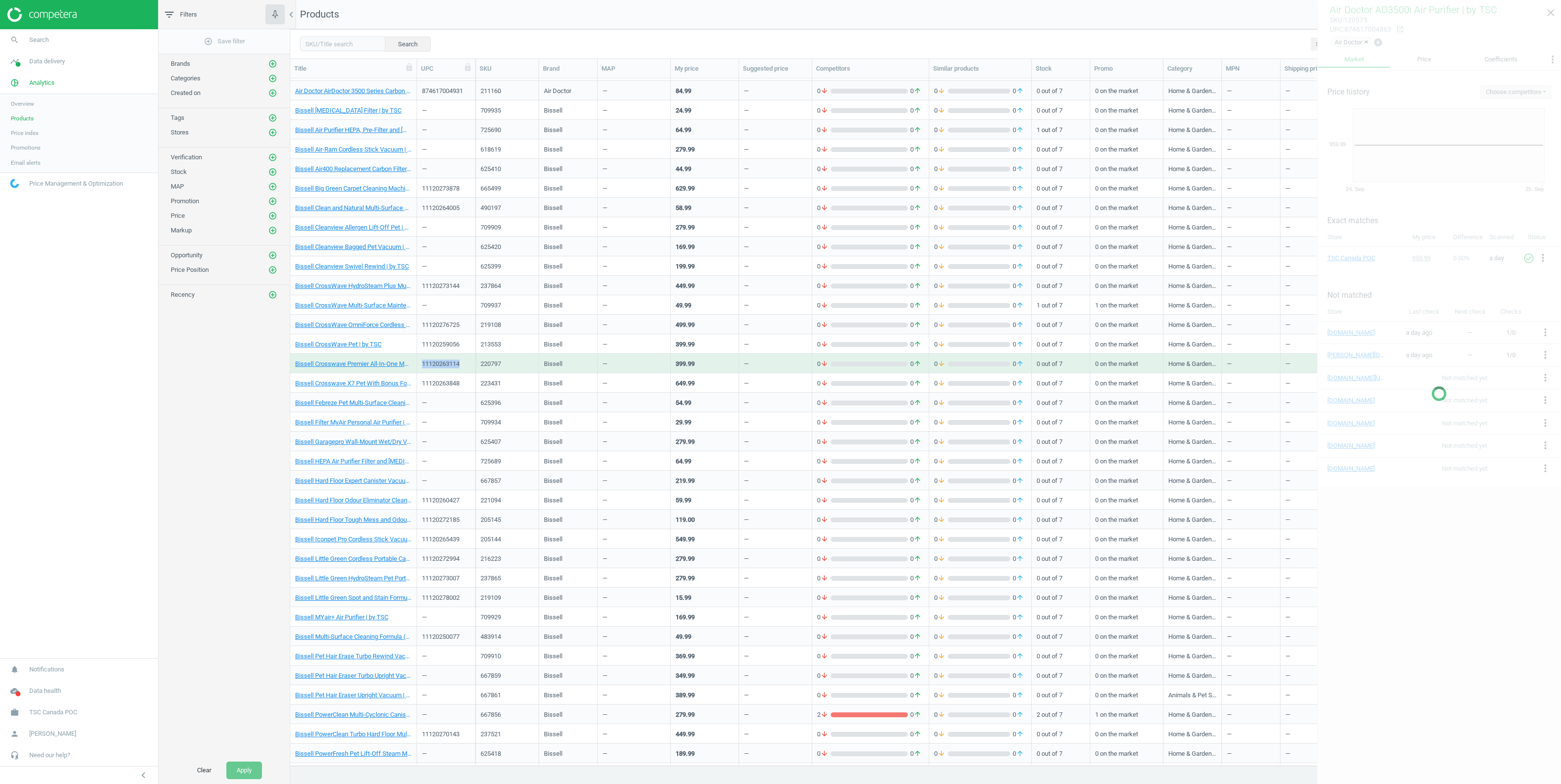
click at [437, 366] on div "11120263114" at bounding box center [440, 366] width 37 height 12
copy div "11120263114"
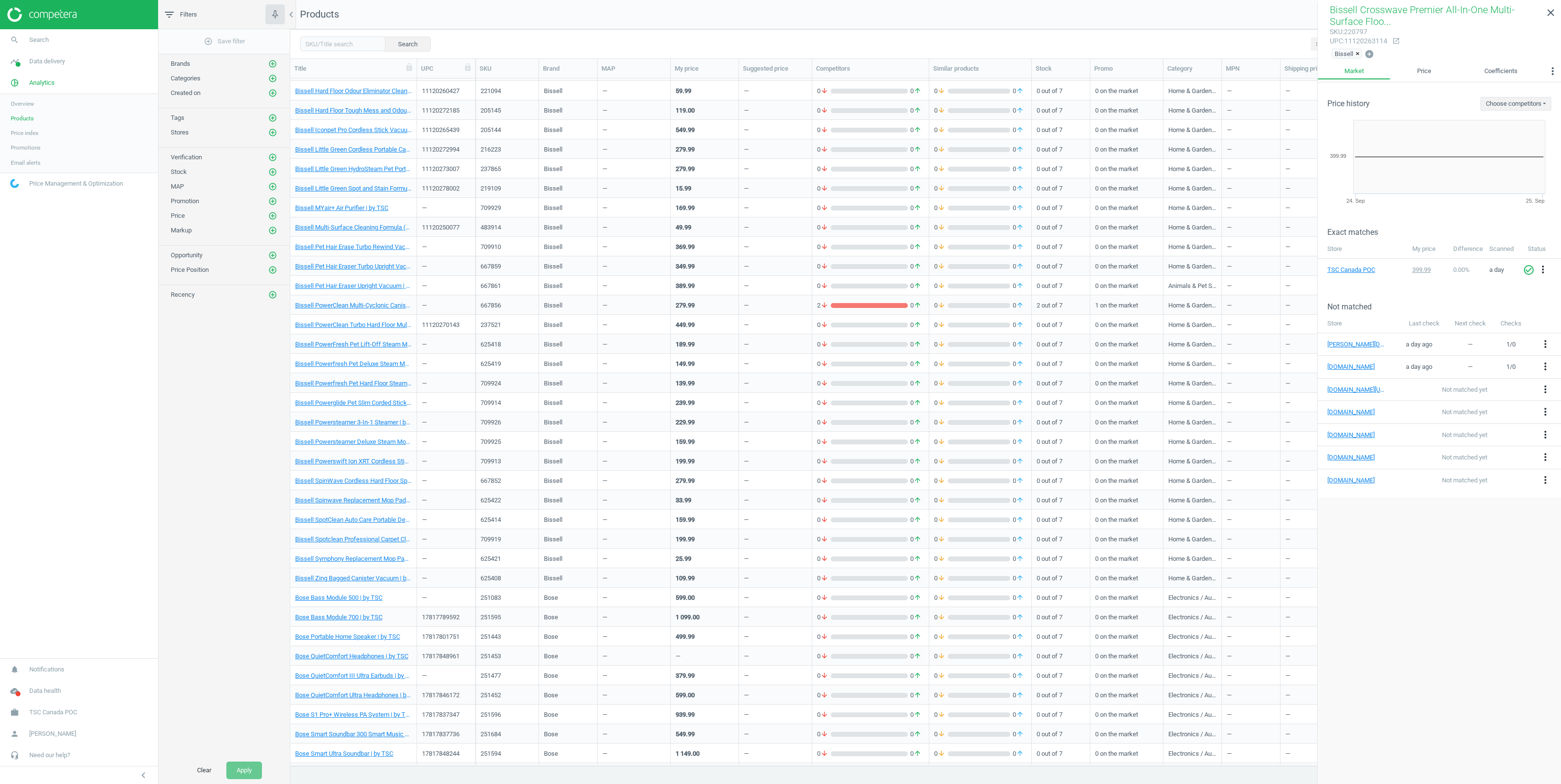
scroll to position [768, 0]
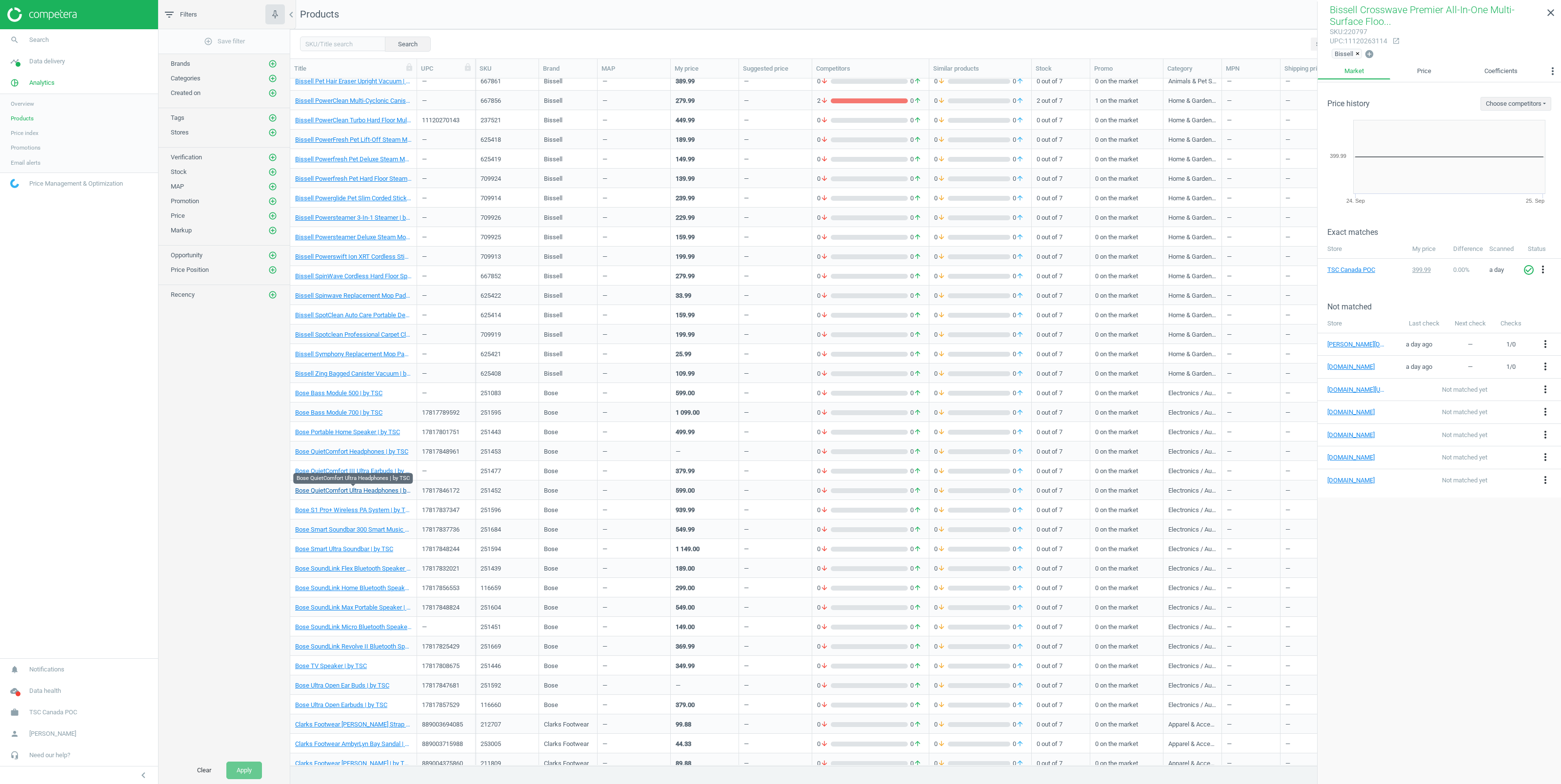
click at [334, 490] on link "Bose QuietComfort Ultra Headphones | by TSC" at bounding box center [353, 491] width 117 height 9
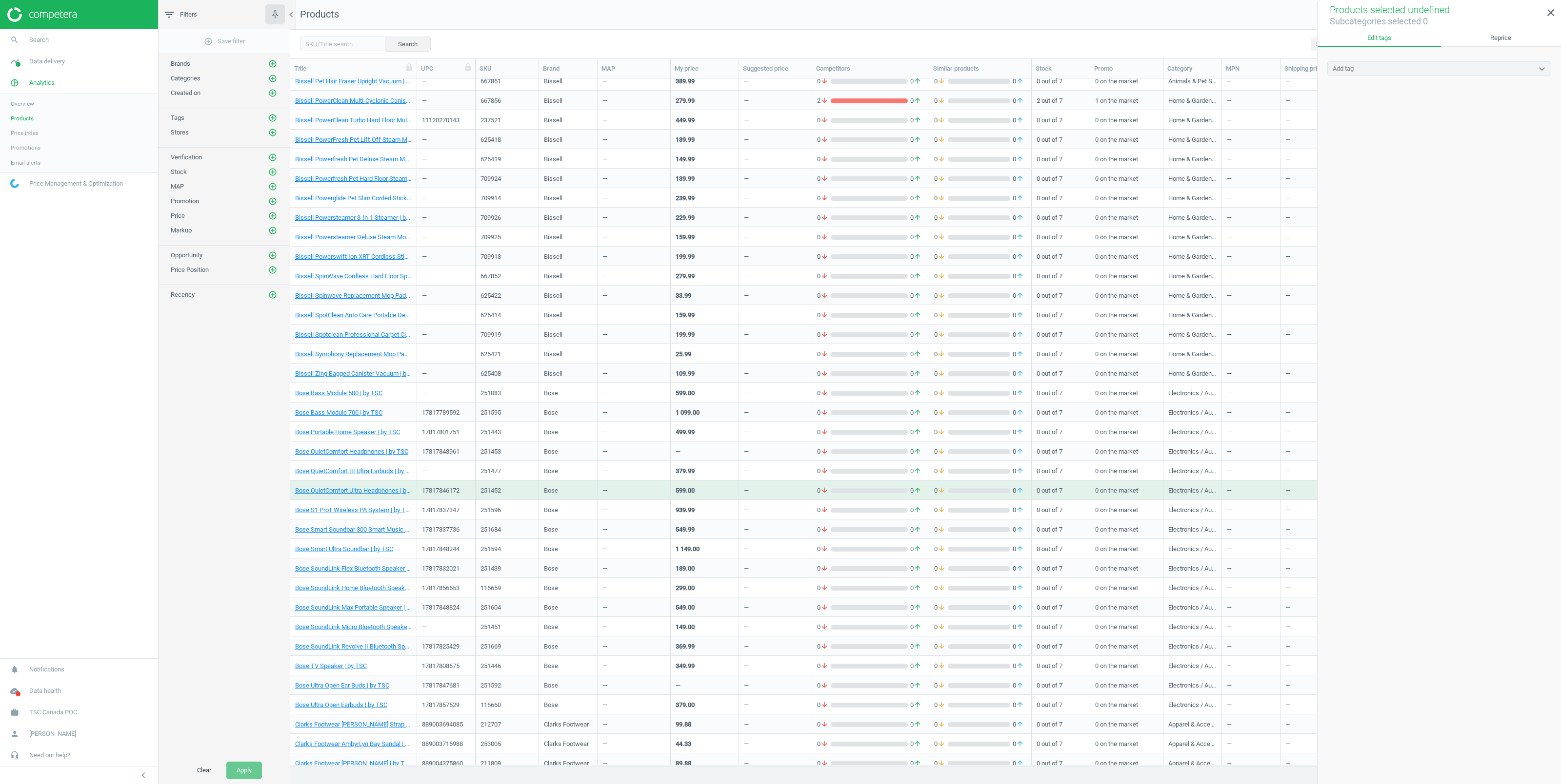
scroll to position [429, 0]
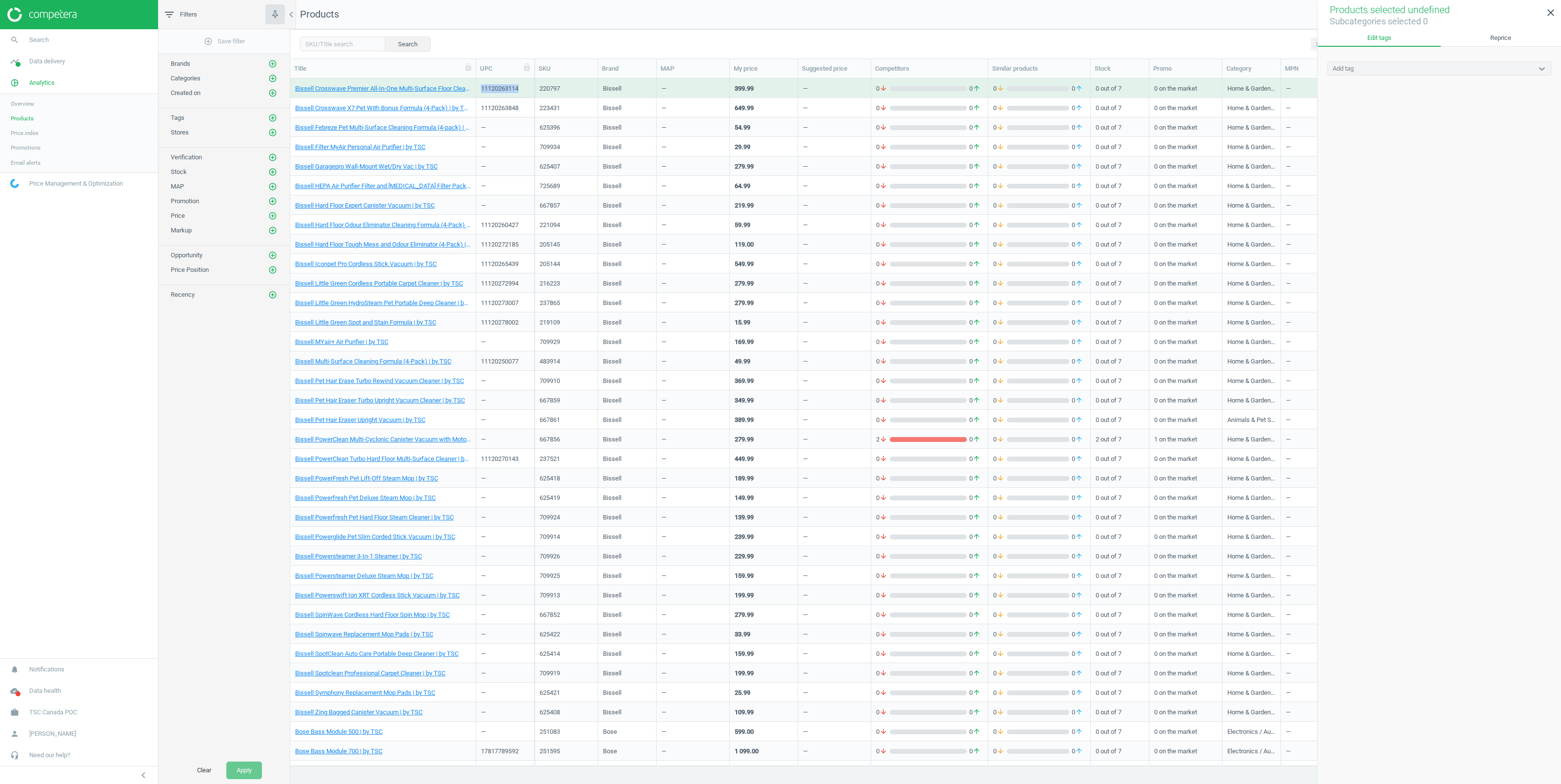
drag, startPoint x: 422, startPoint y: 68, endPoint x: 471, endPoint y: 108, distance: 63.3
click at [477, 74] on div at bounding box center [476, 68] width 10 height 19
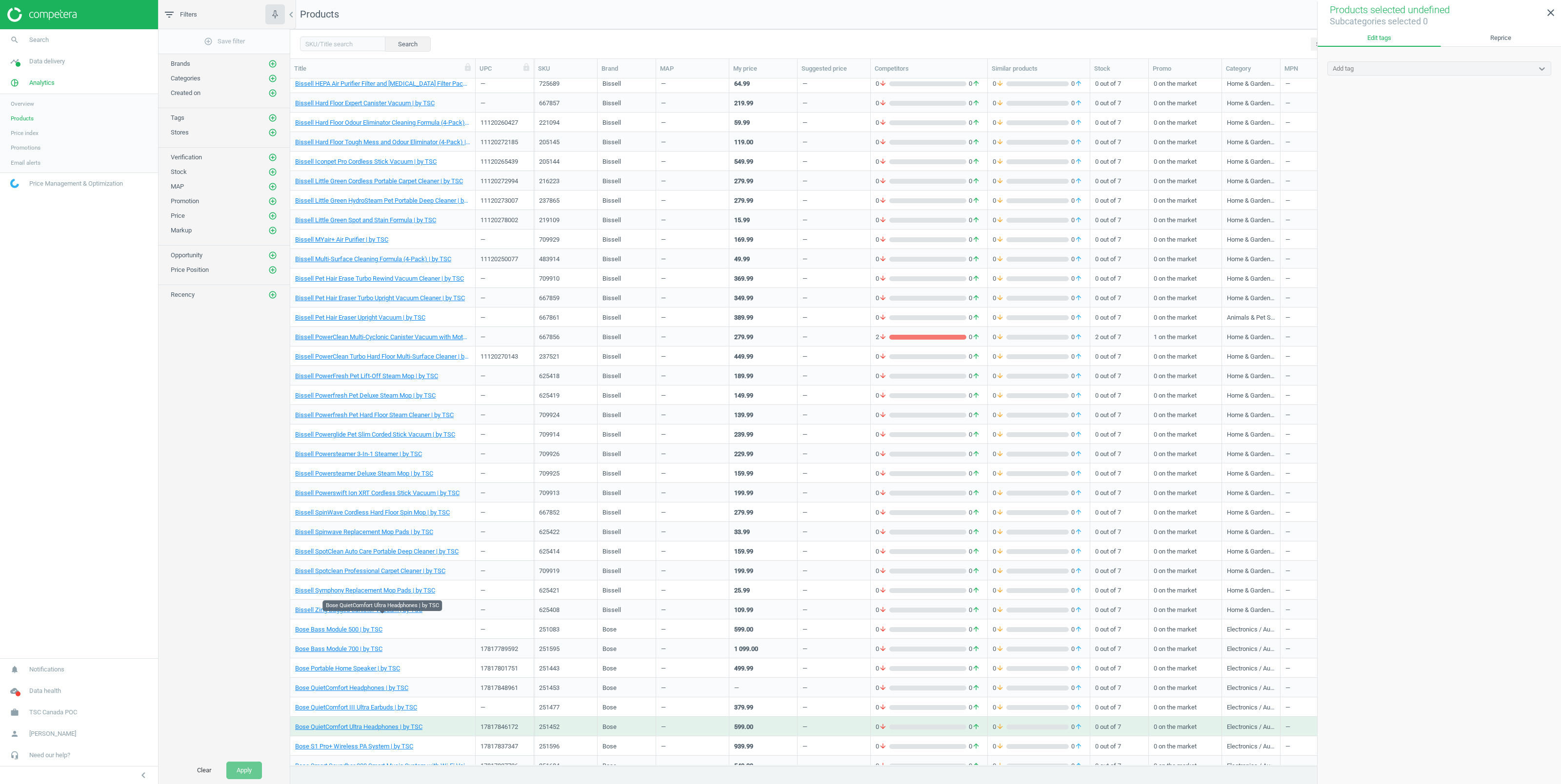
scroll to position [685, 0]
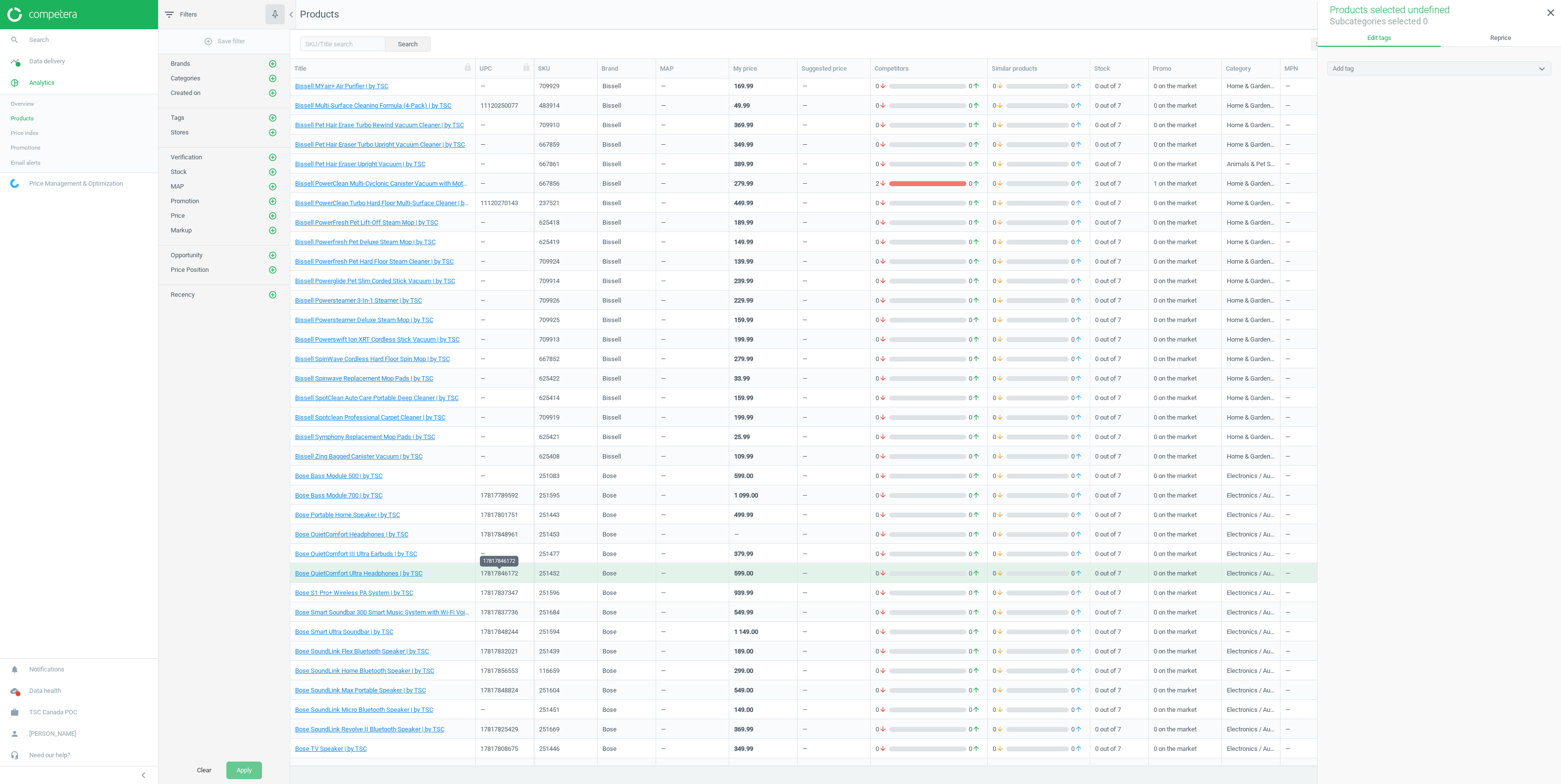
click at [491, 577] on div "17817846172" at bounding box center [499, 575] width 37 height 12
click at [39, 66] on link "timeline Data delivery" at bounding box center [79, 62] width 158 height 21
click at [19, 139] on span "Stores" at bounding box center [19, 141] width 16 height 8
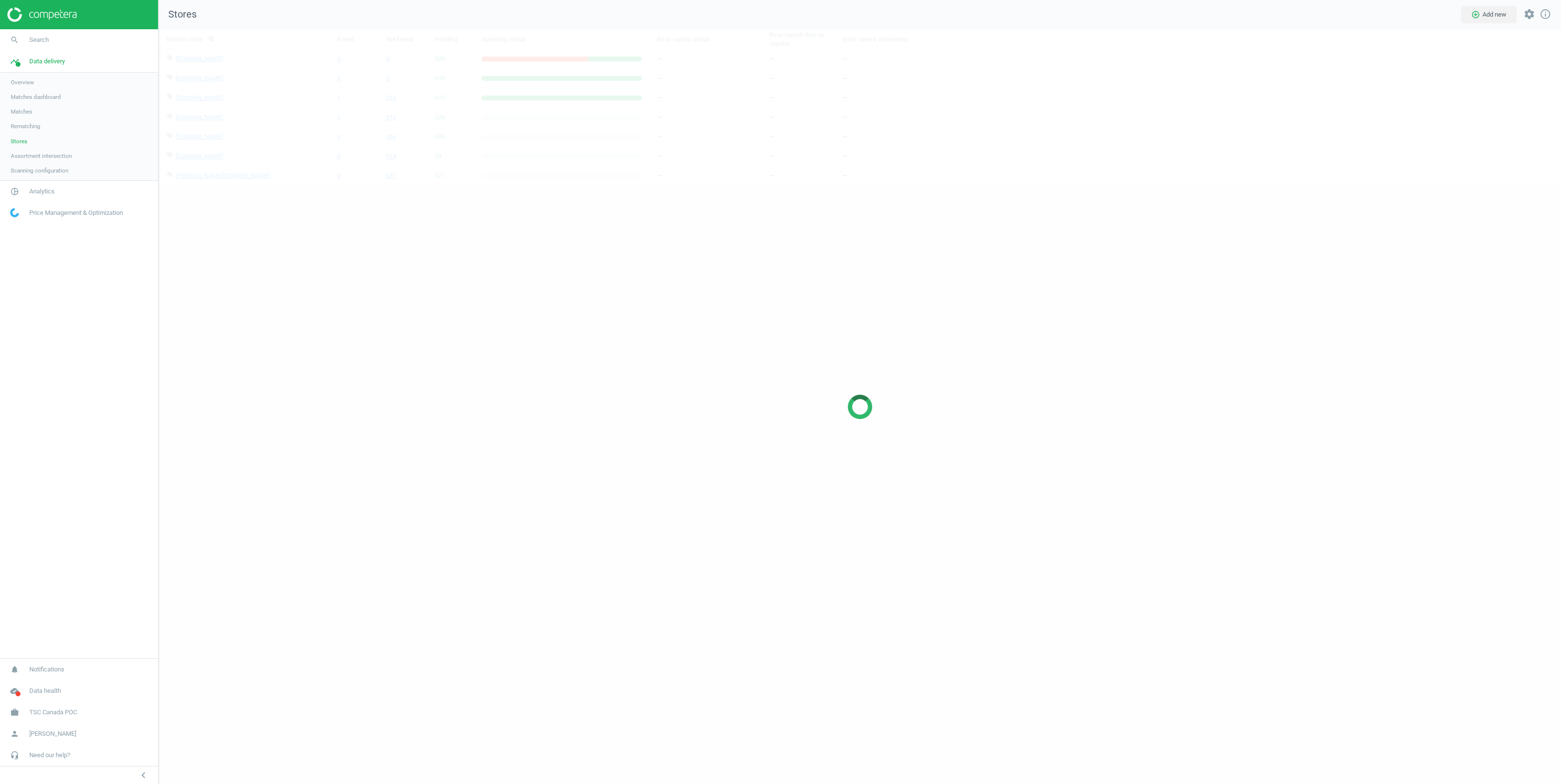
scroll to position [765, 1412]
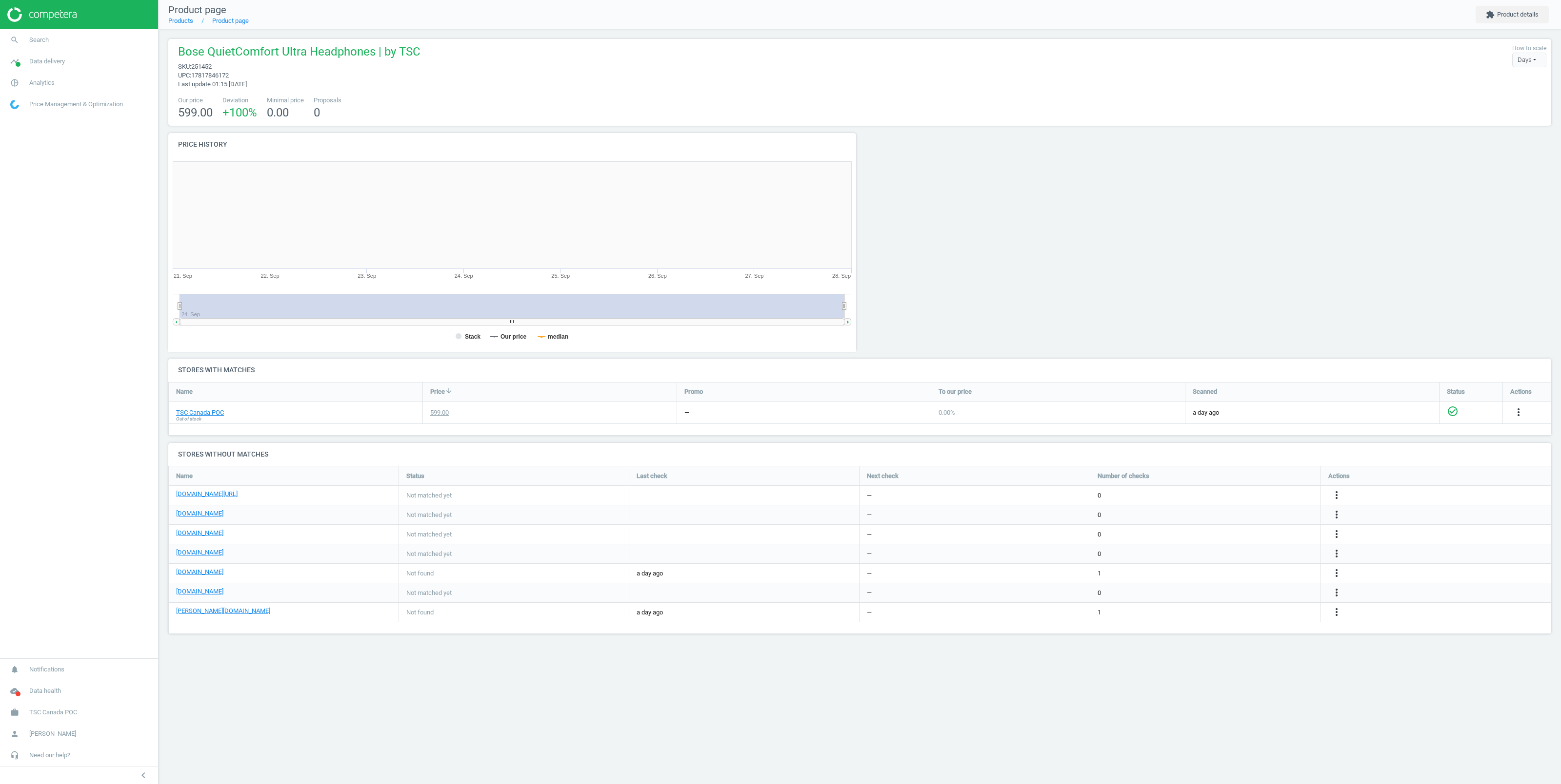
scroll to position [205, 698]
click at [200, 412] on link "TSC Canada POC" at bounding box center [200, 413] width 48 height 9
